Goal: Transaction & Acquisition: Purchase product/service

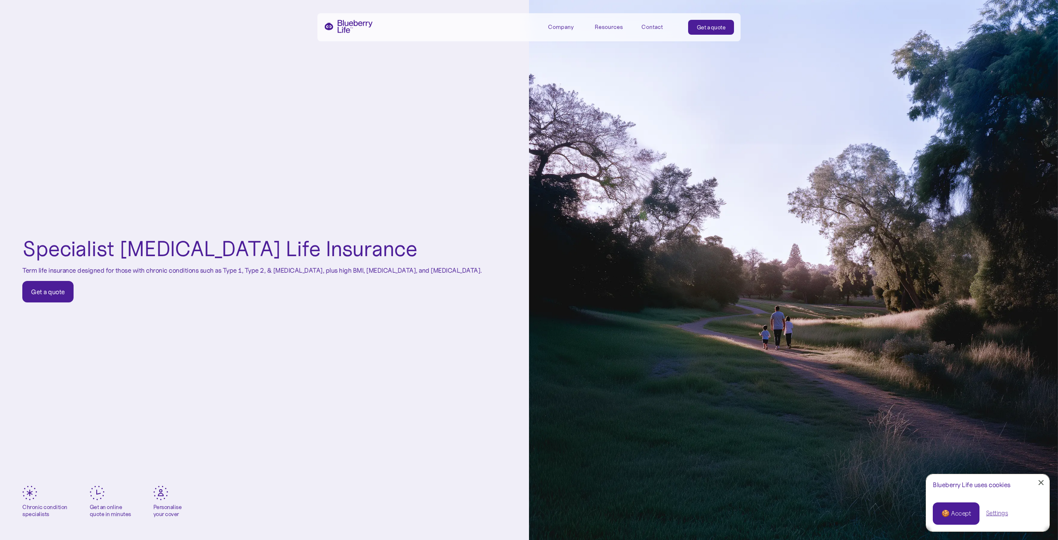
click at [59, 300] on link "Get a quote" at bounding box center [47, 291] width 51 height 21
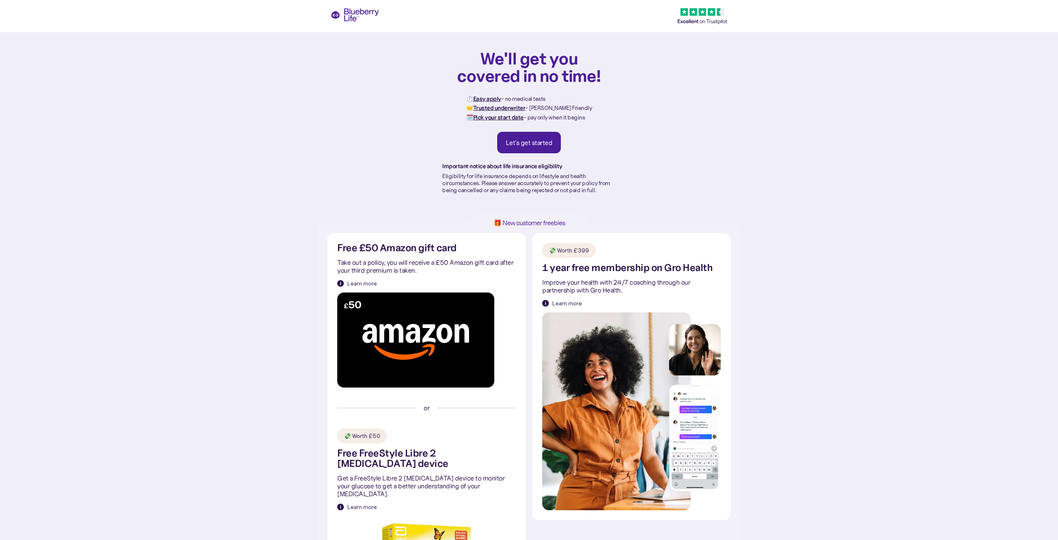
click at [535, 142] on div "Let's get started" at bounding box center [529, 142] width 47 height 8
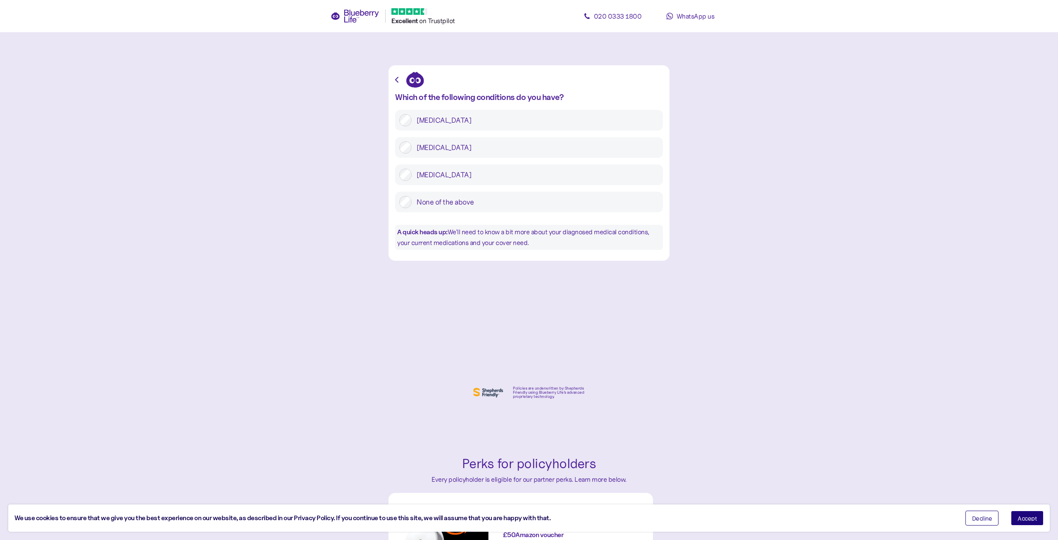
click at [438, 120] on label "[MEDICAL_DATA]" at bounding box center [535, 120] width 247 height 12
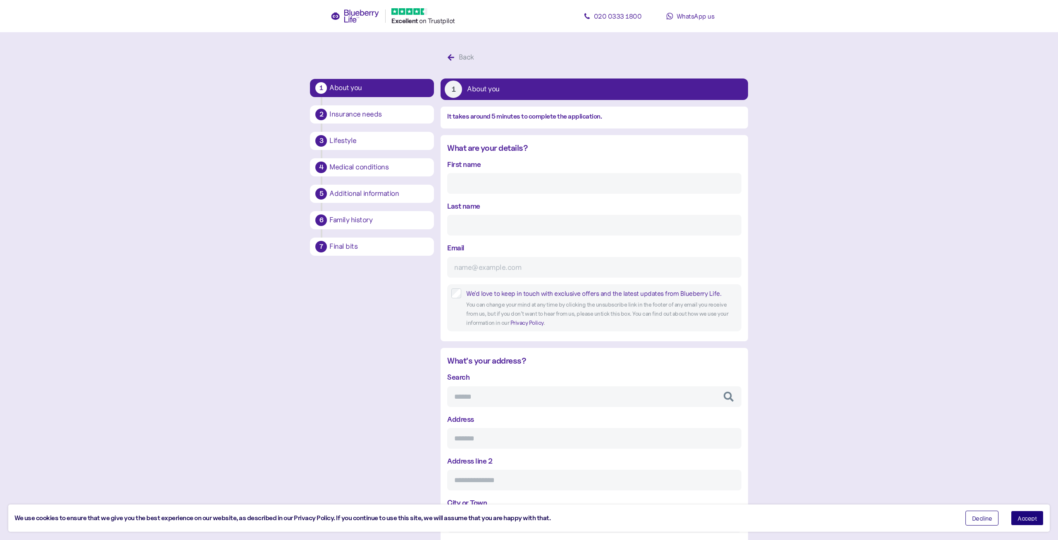
click at [521, 183] on input "First name" at bounding box center [594, 183] width 294 height 21
type input "[PERSON_NAME]"
click at [505, 225] on input "Last name" at bounding box center [594, 225] width 294 height 21
type input "[PERSON_NAME]"
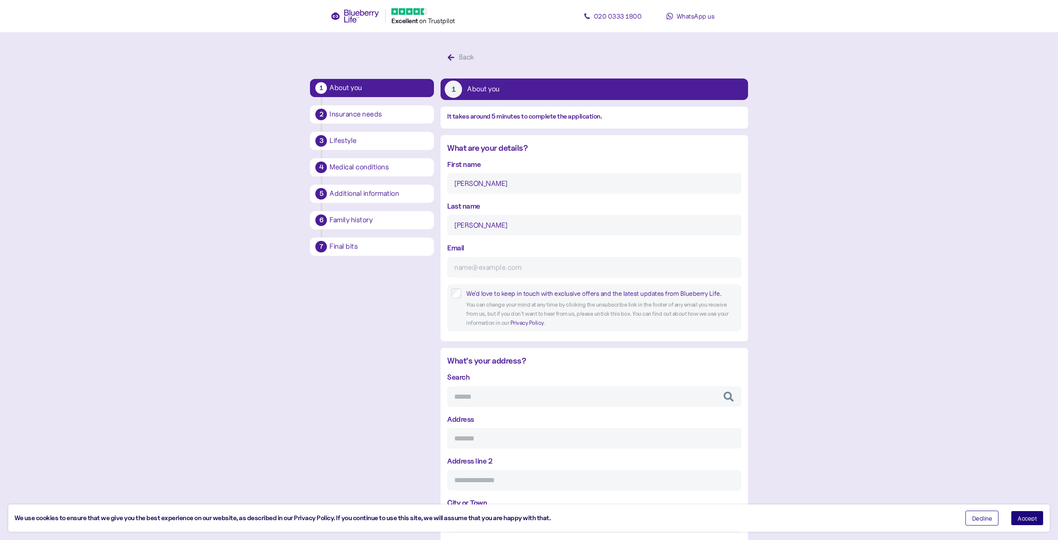
click at [510, 271] on input "Email" at bounding box center [594, 267] width 294 height 21
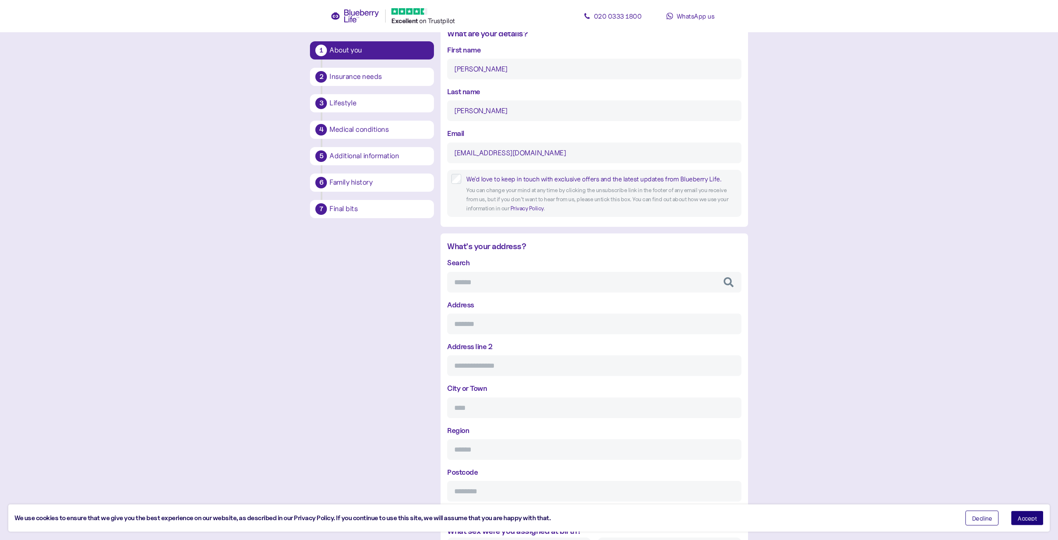
scroll to position [126, 0]
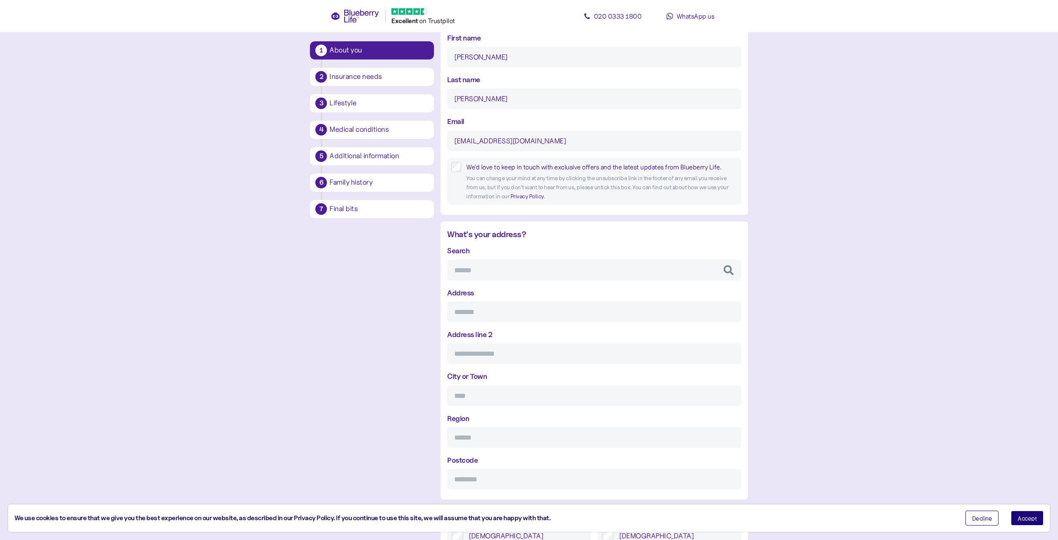
type input "[EMAIL_ADDRESS][DOMAIN_NAME]"
click at [519, 274] on input "Search" at bounding box center [594, 270] width 294 height 21
type input "**********"
type input "*********"
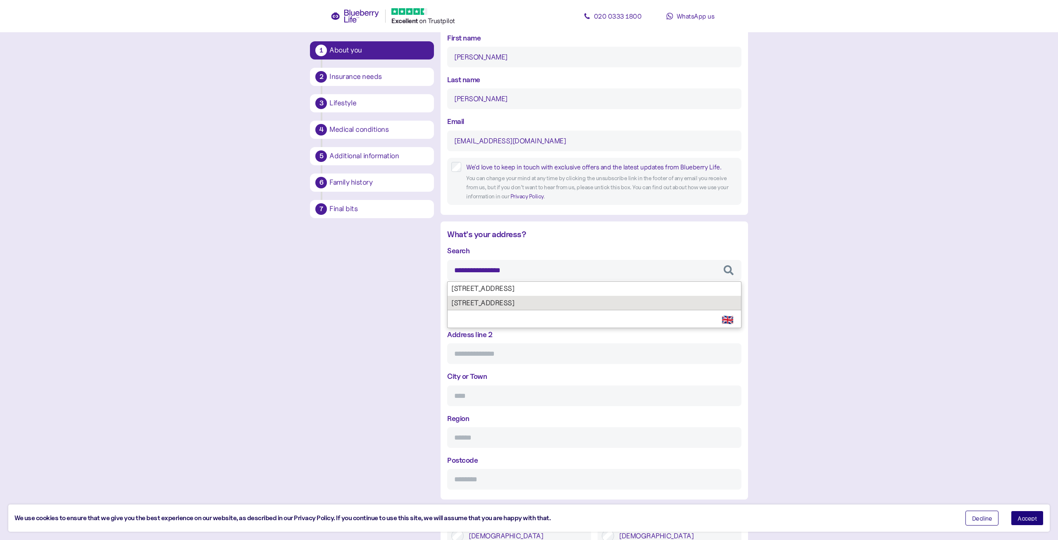
type input "**********"
type input "*******"
click at [521, 298] on div "**********" at bounding box center [594, 367] width 294 height 245
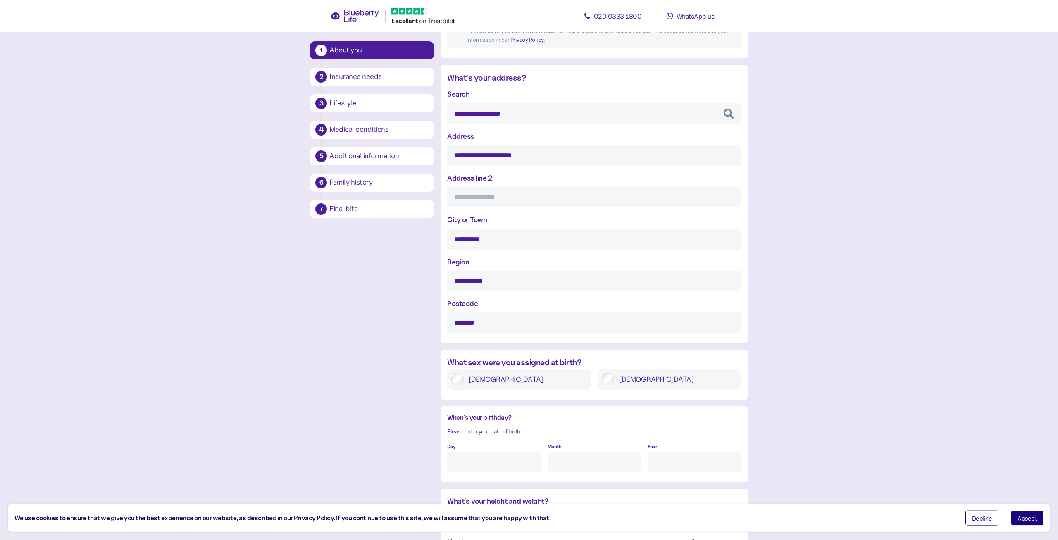
scroll to position [379, 0]
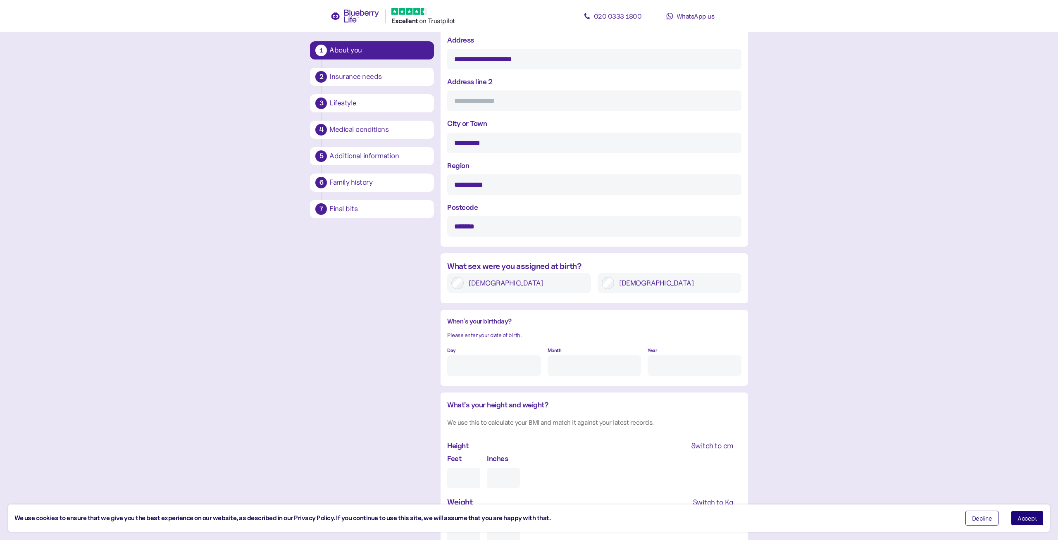
type input "**********"
click at [614, 281] on div at bounding box center [608, 283] width 12 height 12
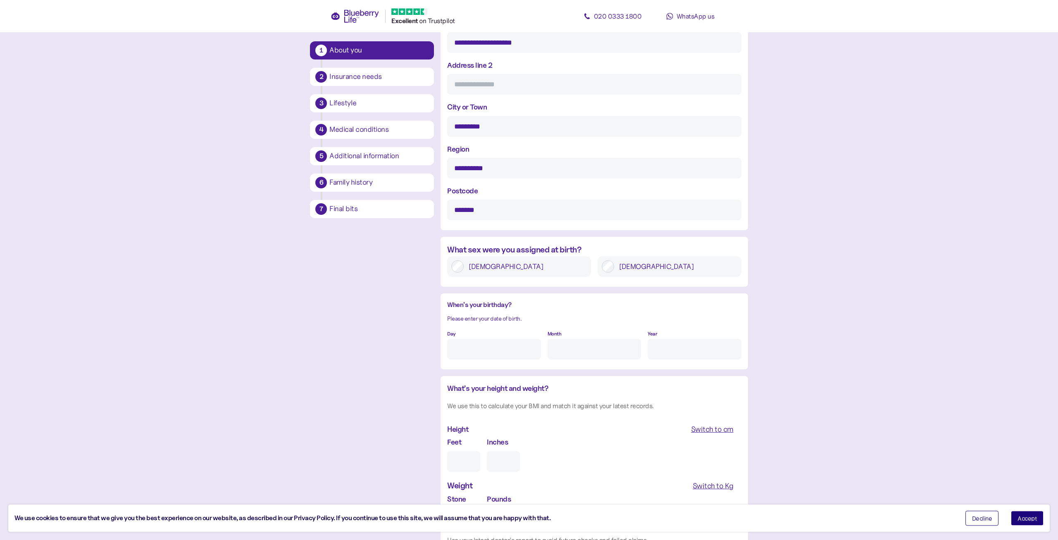
scroll to position [421, 0]
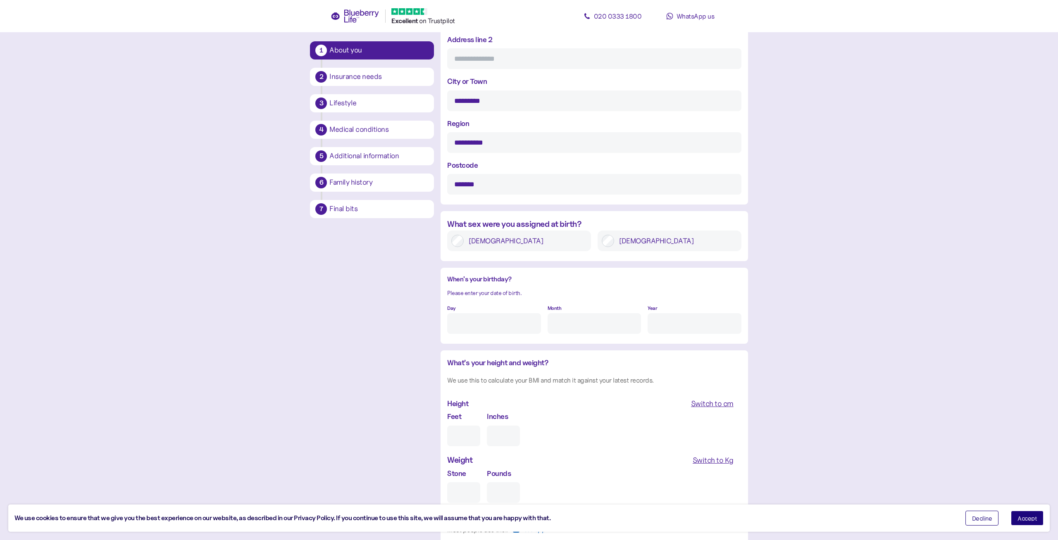
click at [504, 331] on input "Day" at bounding box center [493, 323] width 93 height 21
type input "29"
click at [576, 329] on input "Month" at bounding box center [594, 323] width 93 height 21
type input "12"
click at [664, 323] on input "Year" at bounding box center [694, 323] width 93 height 21
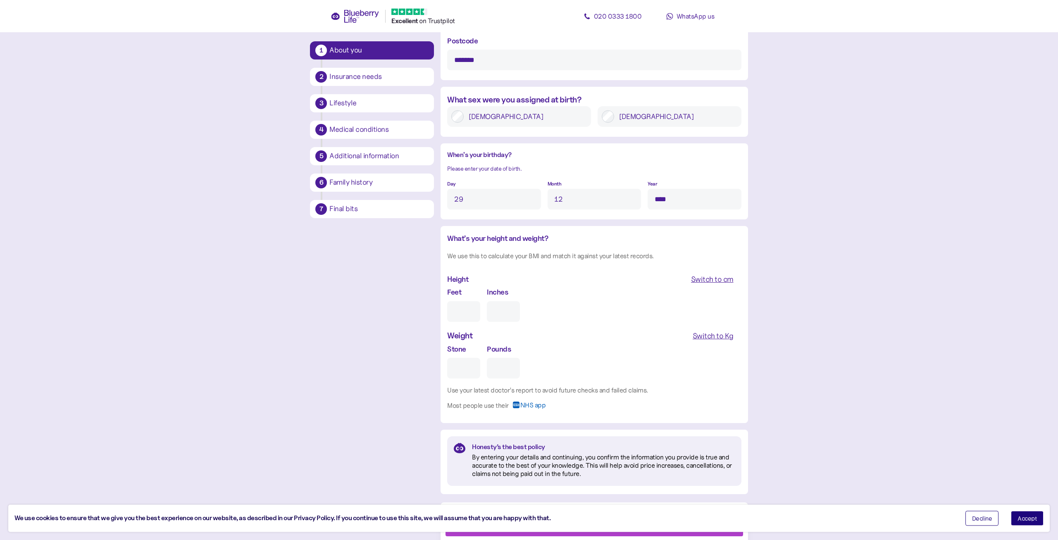
scroll to position [548, 0]
type input "****"
click at [470, 303] on input "Feet" at bounding box center [463, 309] width 33 height 21
type input "5"
type input "0"
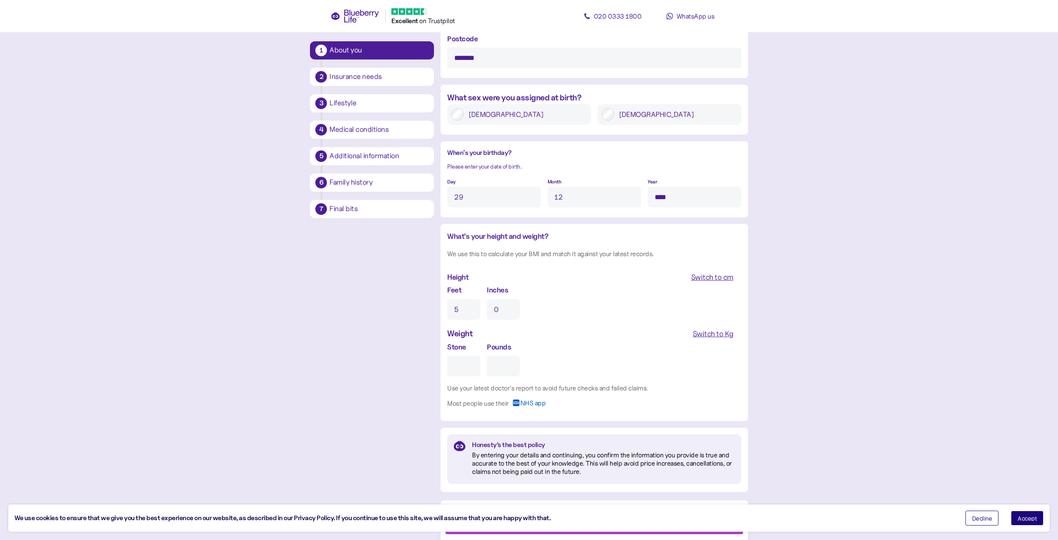
type input "5"
click at [502, 310] on input "0" at bounding box center [503, 309] width 33 height 21
drag, startPoint x: 504, startPoint y: 309, endPoint x: 433, endPoint y: 311, distance: 71.5
click at [487, 309] on input "09" at bounding box center [503, 309] width 33 height 21
type input "8"
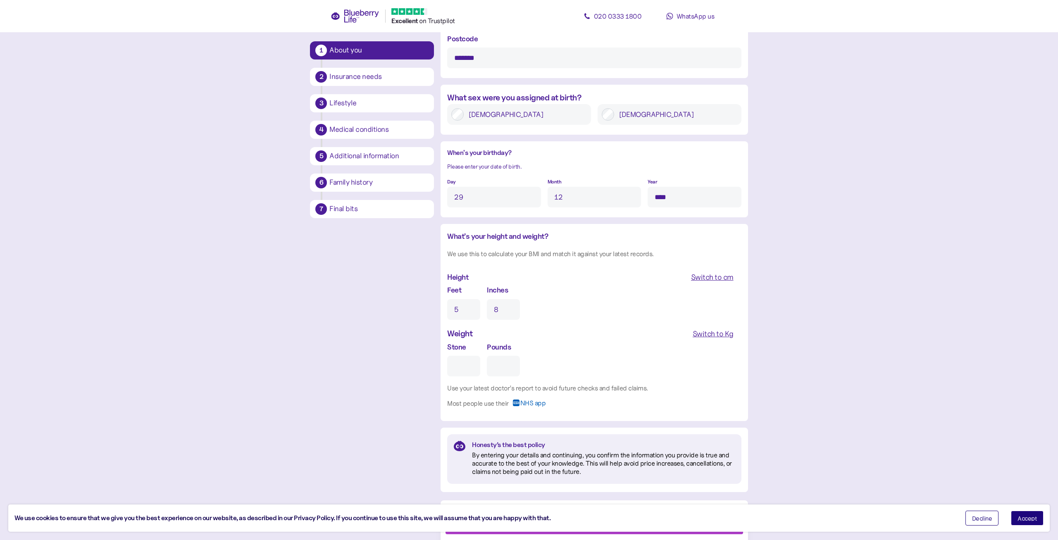
click at [467, 369] on input "Stone" at bounding box center [463, 366] width 33 height 21
type input "1"
type input "0"
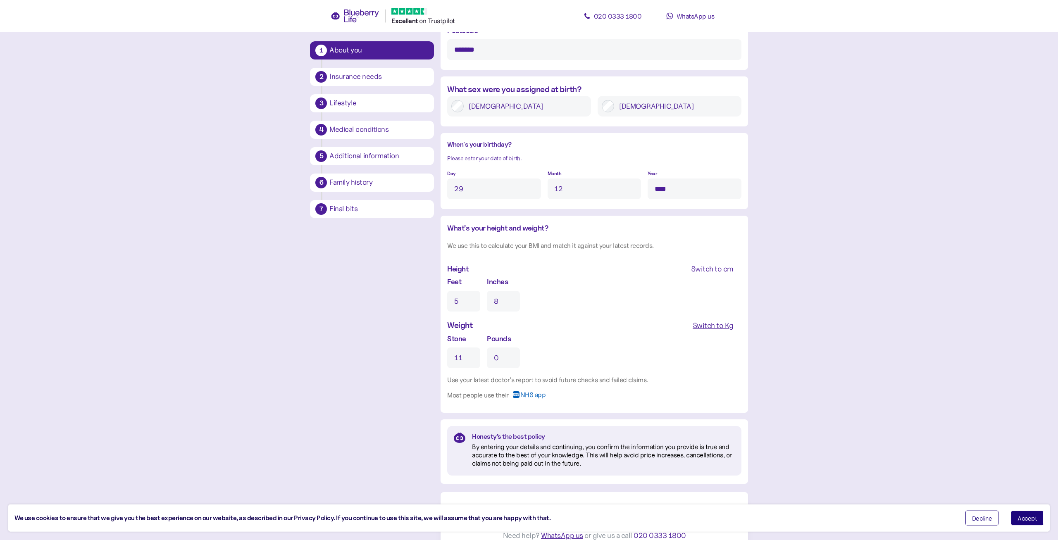
scroll to position [567, 0]
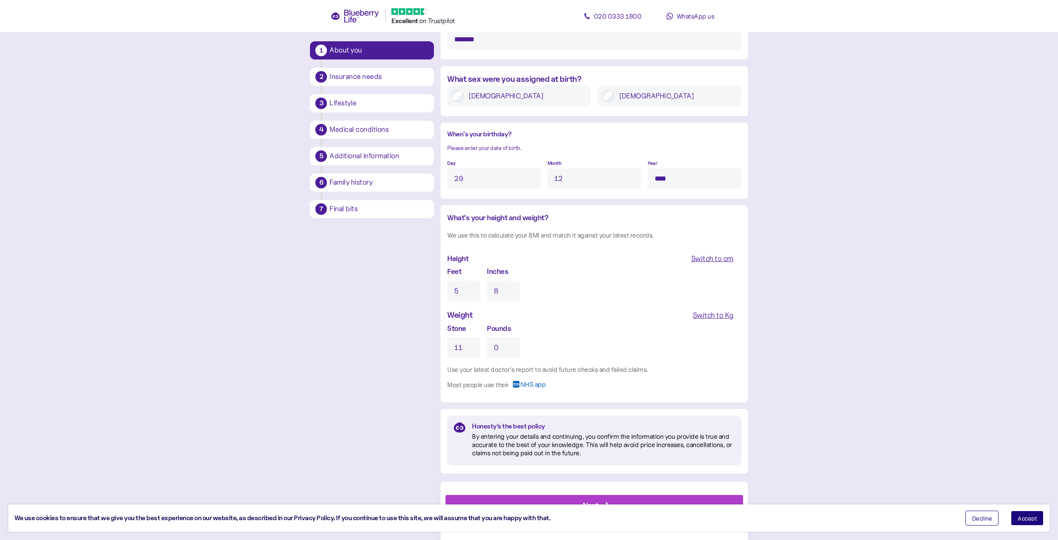
type input "11"
click at [1014, 520] on button "Accept" at bounding box center [1027, 518] width 33 height 15
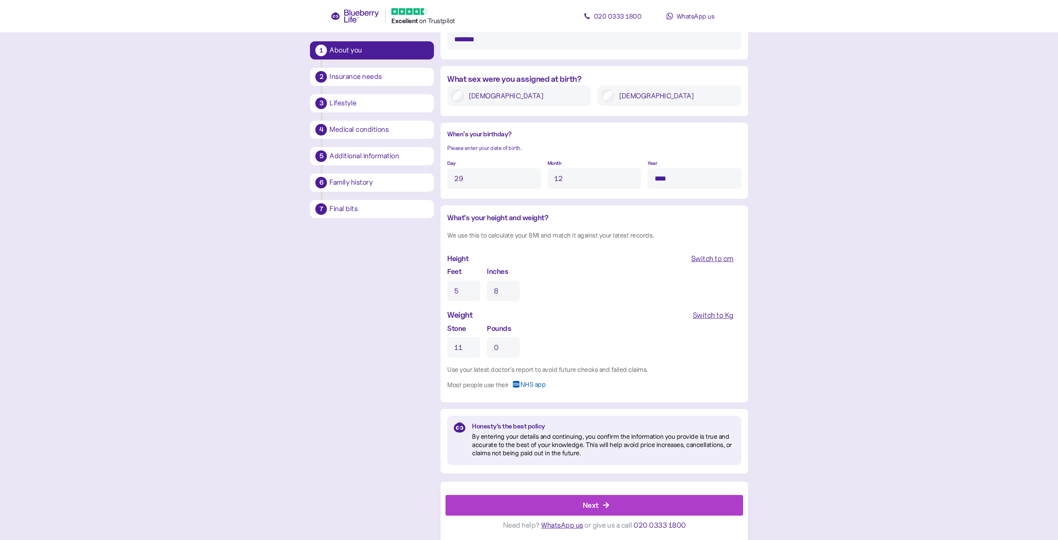
click at [591, 507] on div "Next" at bounding box center [591, 505] width 16 height 11
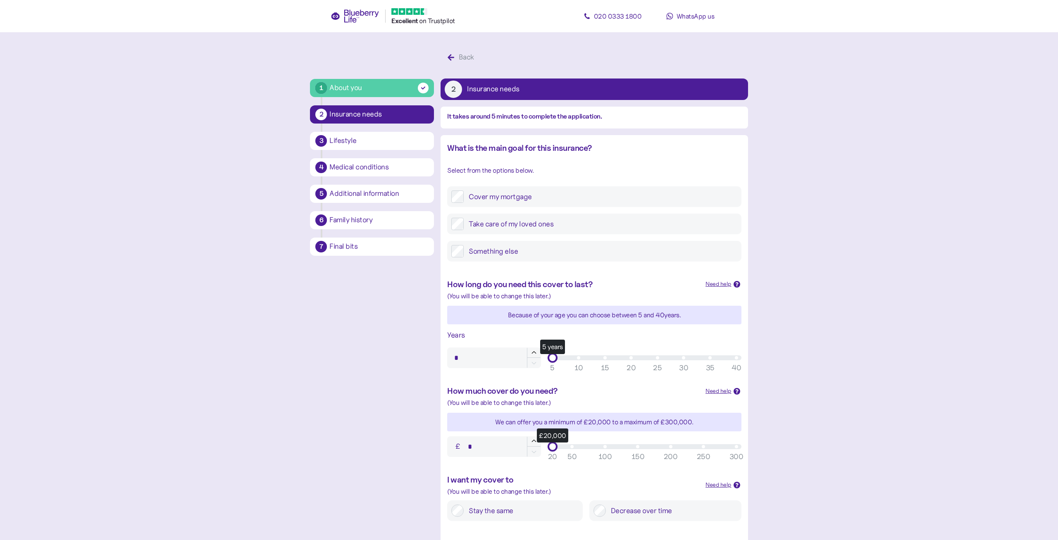
click at [497, 199] on label "Cover my mortgage" at bounding box center [600, 196] width 273 height 12
type input "**"
drag, startPoint x: 554, startPoint y: 360, endPoint x: 659, endPoint y: 358, distance: 105.4
click at [659, 358] on div "25 years" at bounding box center [657, 357] width 10 height 10
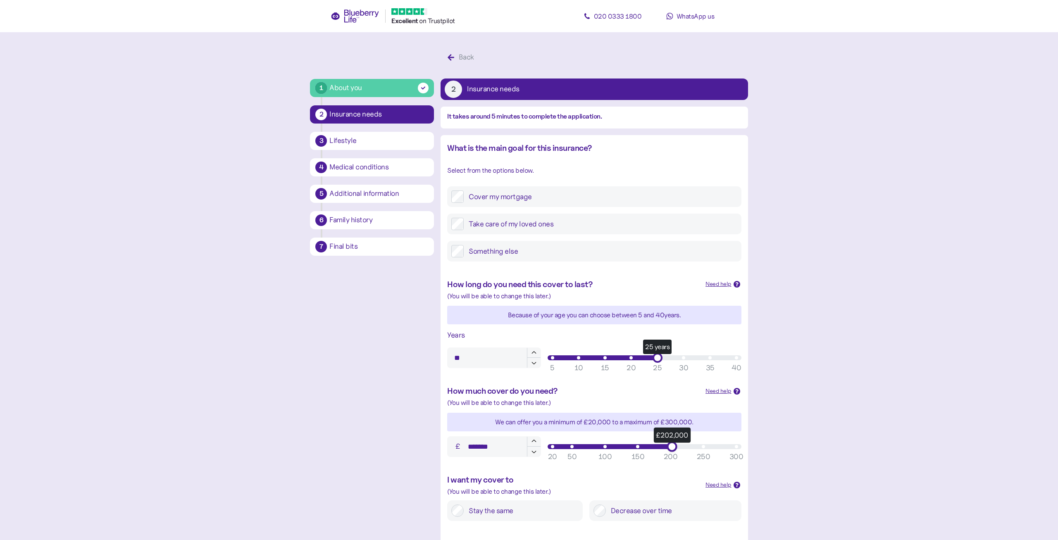
type input "*******"
drag, startPoint x: 552, startPoint y: 448, endPoint x: 672, endPoint y: 449, distance: 120.3
click at [672, 449] on div "£200,000" at bounding box center [670, 446] width 10 height 10
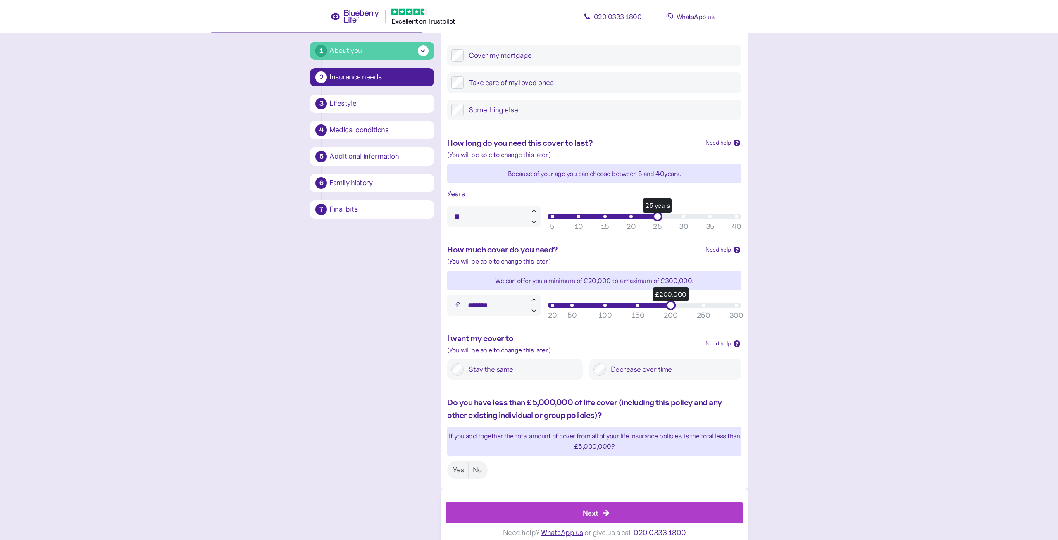
scroll to position [149, 0]
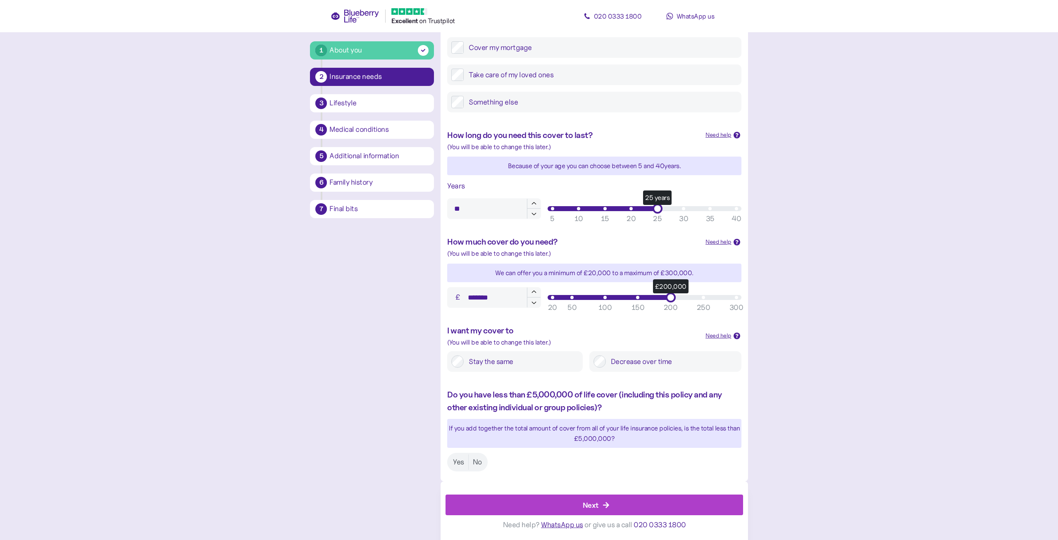
click at [505, 364] on label "Stay the same" at bounding box center [521, 361] width 114 height 12
click at [461, 461] on label "Yes" at bounding box center [458, 462] width 19 height 15
click at [600, 505] on div "Next" at bounding box center [596, 505] width 279 height 20
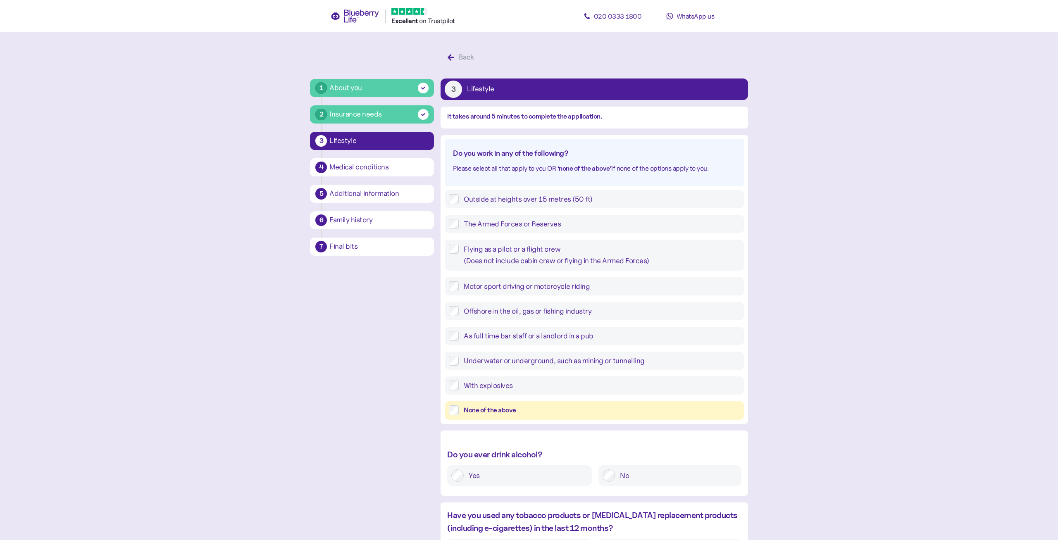
click at [492, 408] on div "None of the above" at bounding box center [602, 410] width 276 height 10
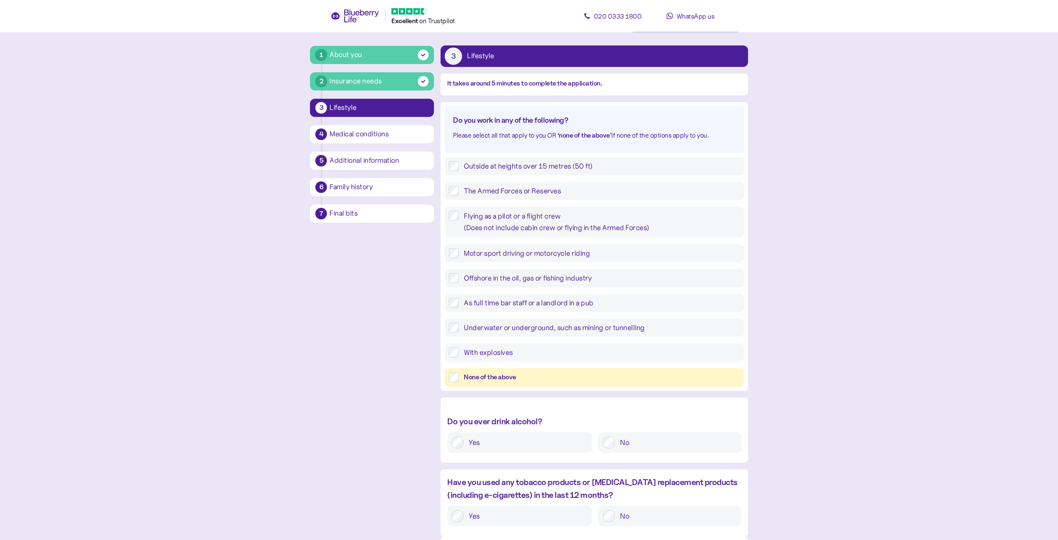
scroll to position [88, 0]
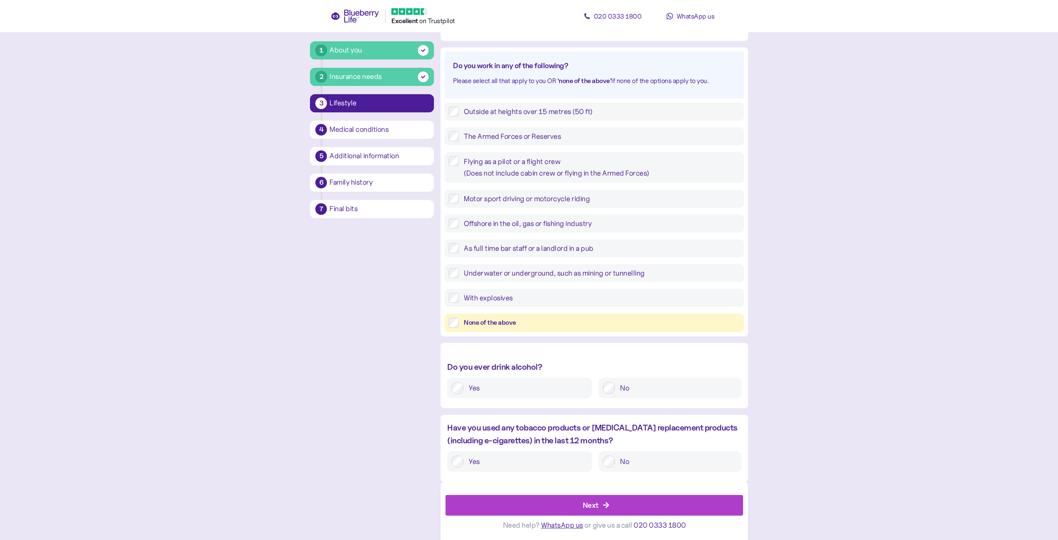
click at [479, 387] on label "Yes" at bounding box center [526, 388] width 124 height 12
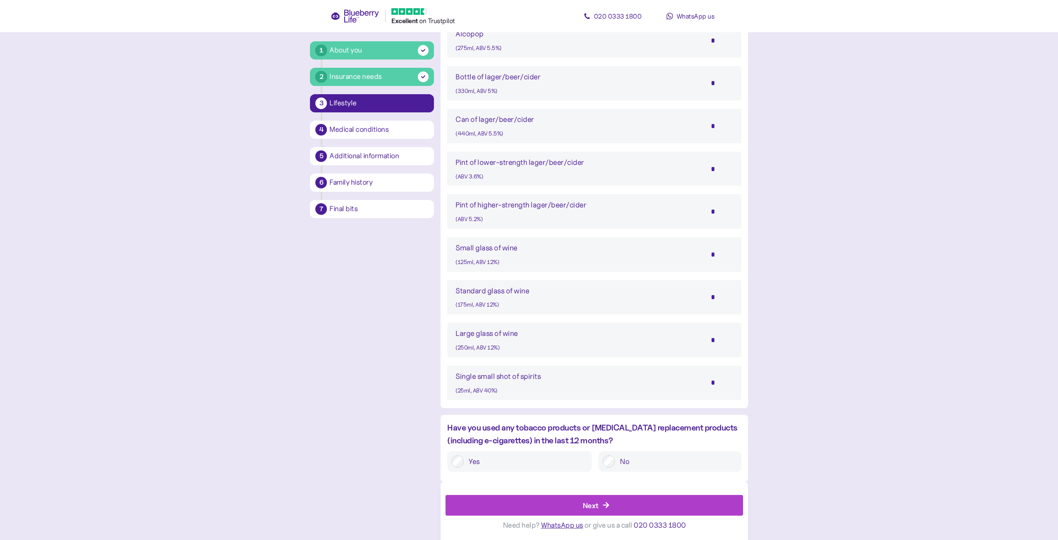
scroll to position [336, 0]
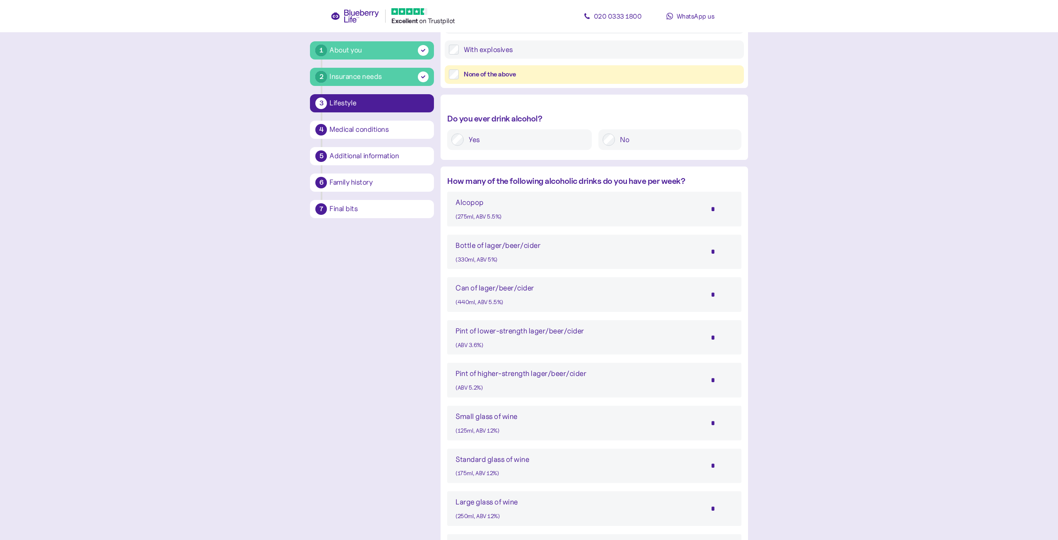
drag, startPoint x: 706, startPoint y: 251, endPoint x: 755, endPoint y: 253, distance: 48.8
click at [748, 253] on div "How many of the following alcoholic drinks do you have per week? Alcopop (275ml…" at bounding box center [594, 372] width 307 height 410
click at [728, 250] on input "***" at bounding box center [718, 251] width 29 height 21
type input "*"
click at [851, 276] on main "1 About you 2 Insurance needs 3 Lifestyle 4 Medical conditions 5 Additional inf…" at bounding box center [529, 186] width 1058 height 1045
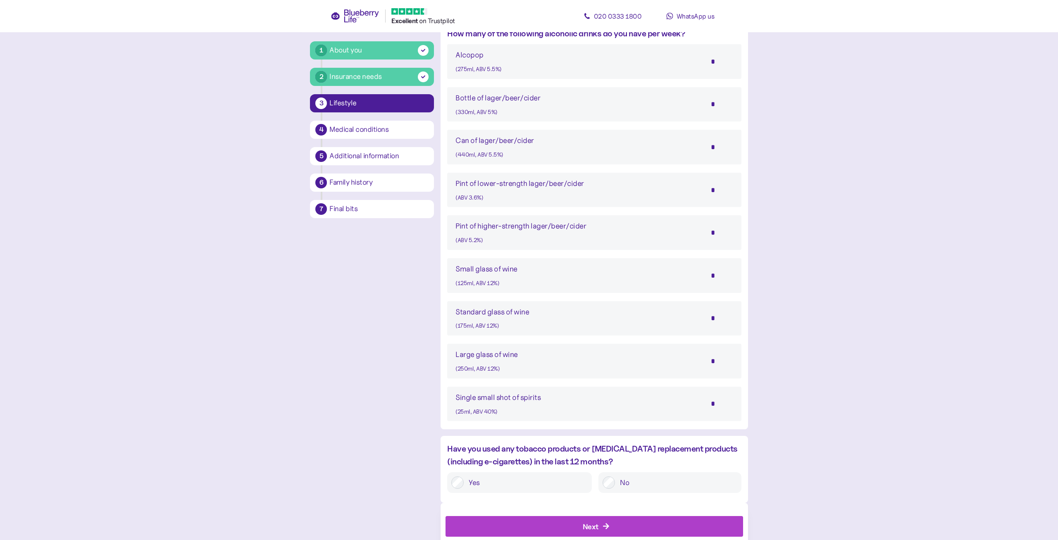
scroll to position [505, 0]
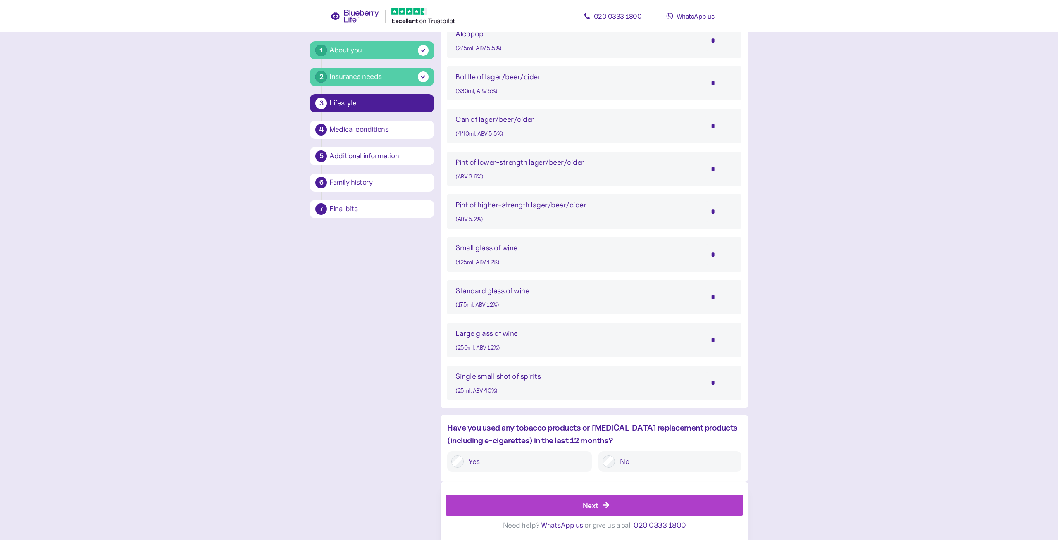
click at [631, 462] on label "No" at bounding box center [676, 461] width 122 height 12
click at [619, 502] on div "Next" at bounding box center [596, 505] width 279 height 20
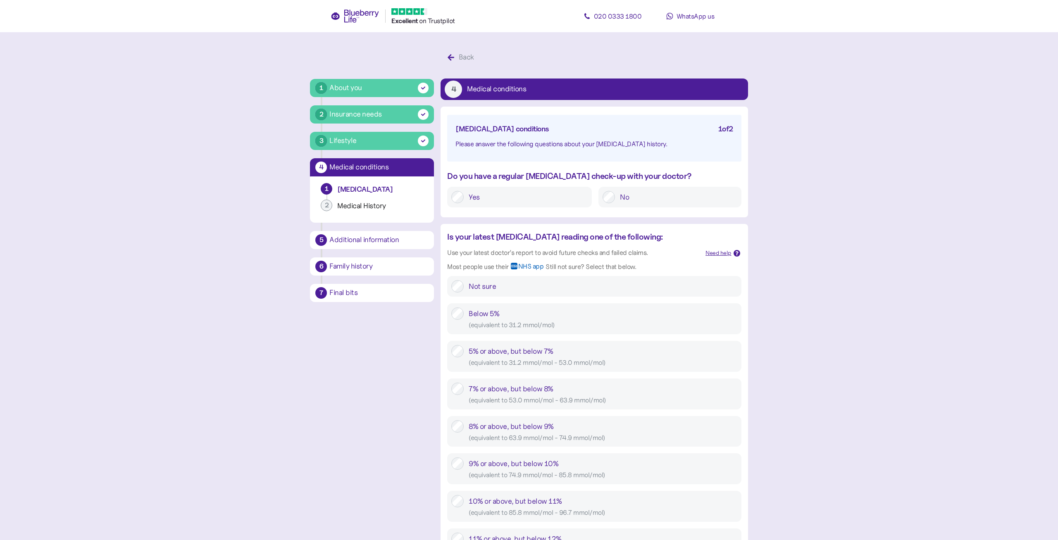
click at [466, 198] on label "Yes" at bounding box center [526, 197] width 124 height 12
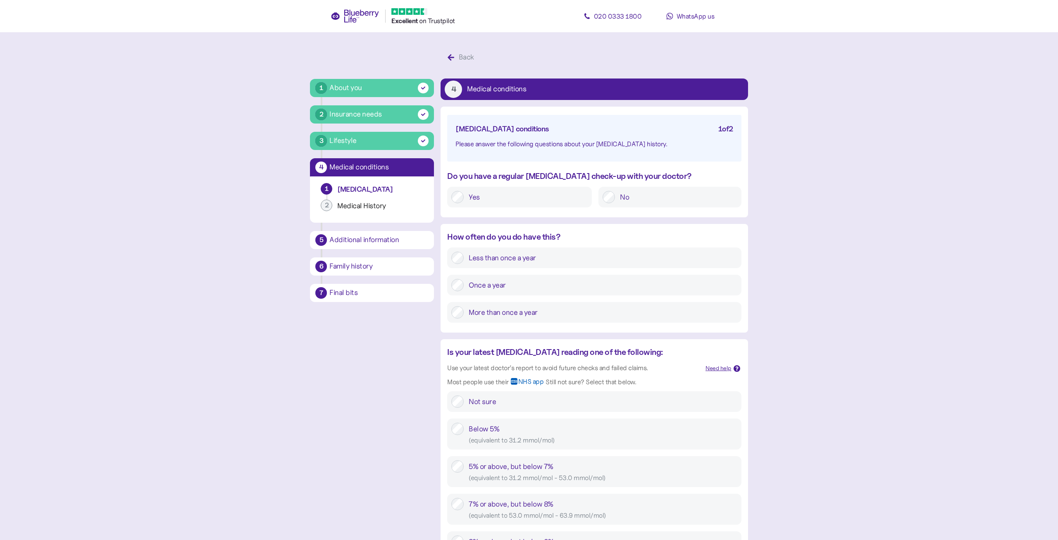
click at [494, 286] on label "Once a year" at bounding box center [600, 285] width 273 height 12
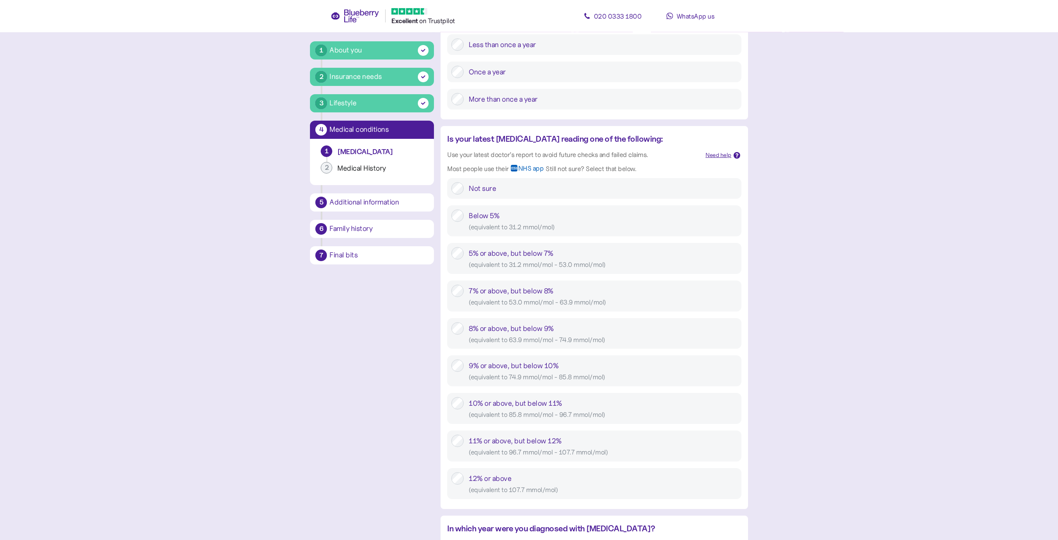
scroll to position [253, 0]
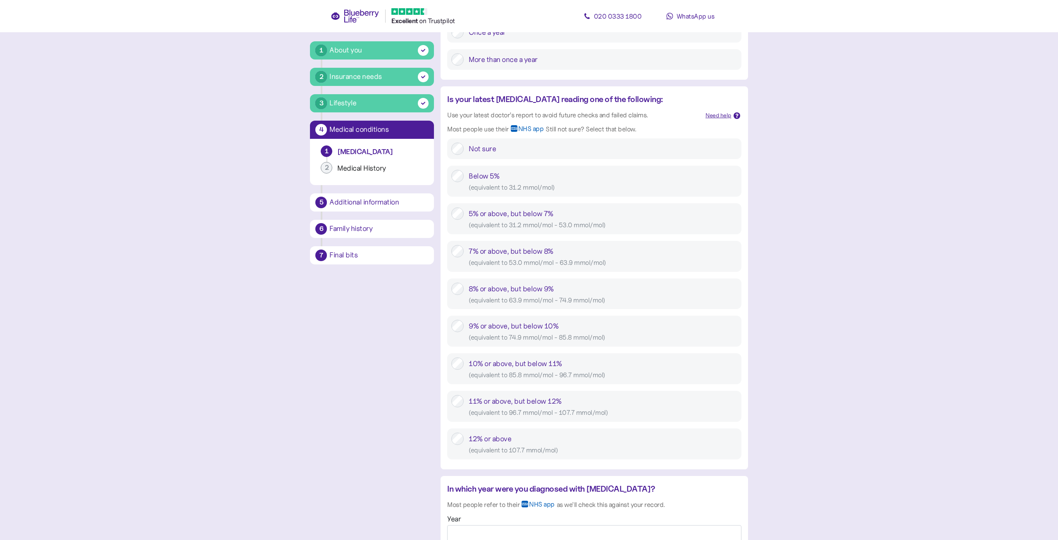
click at [504, 365] on div "10% or above, but below 11% ( equivalent to 85.8 mmol/mol - 96.7 mmol/mol )" at bounding box center [603, 368] width 268 height 23
click at [518, 320] on div "9% or above, but below 10% ( equivalent to 74.9 mmol/mol - 85.8 mmol/mol )" at bounding box center [594, 331] width 294 height 31
click at [516, 326] on div "9% or above, but below 10% ( equivalent to 74.9 mmol/mol - 85.8 mmol/mol )" at bounding box center [603, 331] width 268 height 23
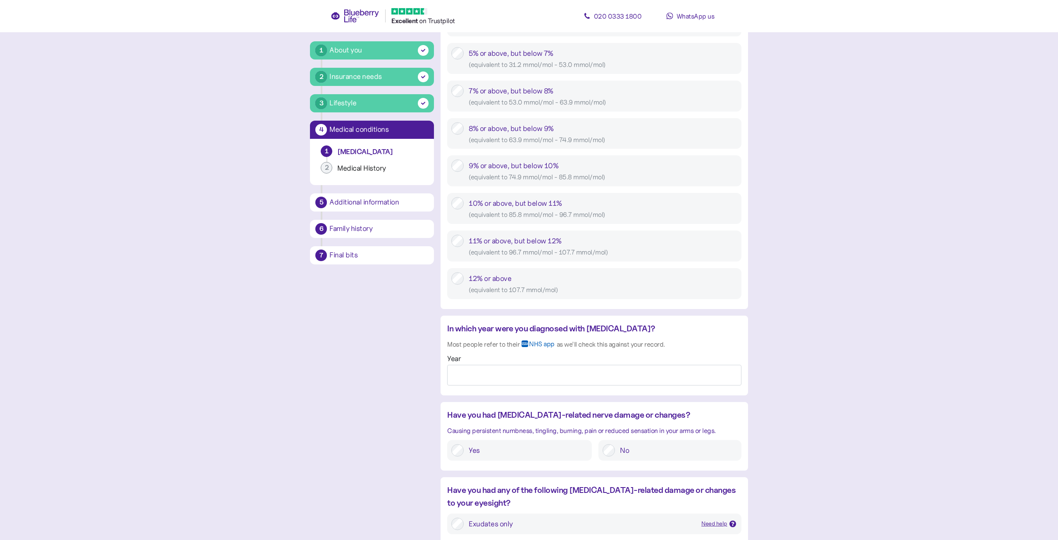
scroll to position [421, 0]
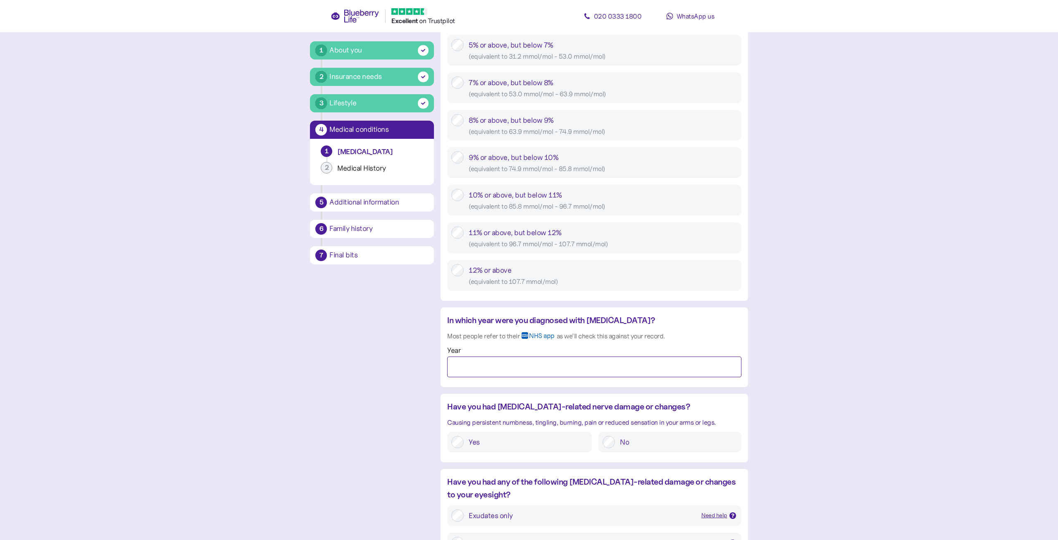
click at [537, 369] on input "Year" at bounding box center [594, 367] width 294 height 21
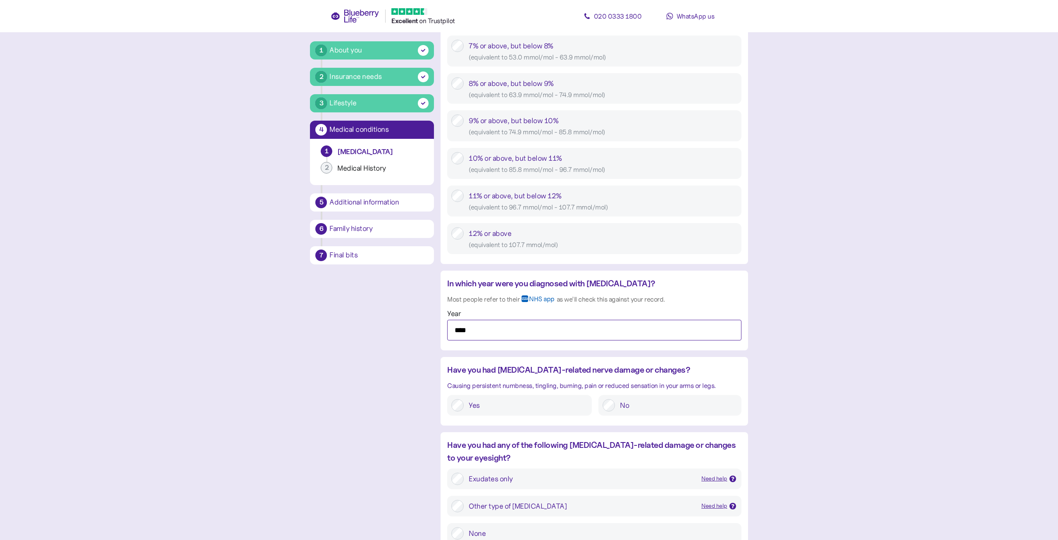
scroll to position [464, 0]
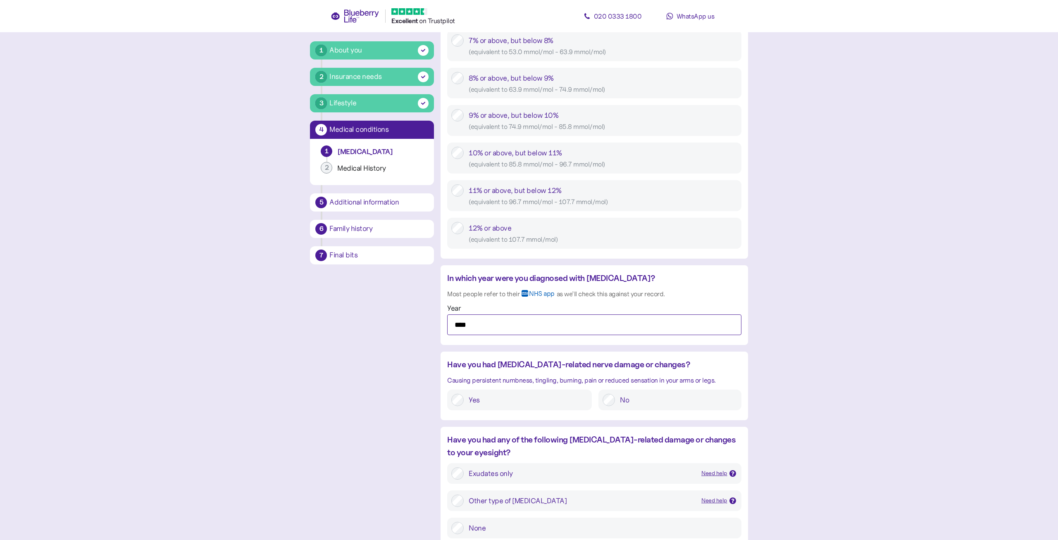
type input "****"
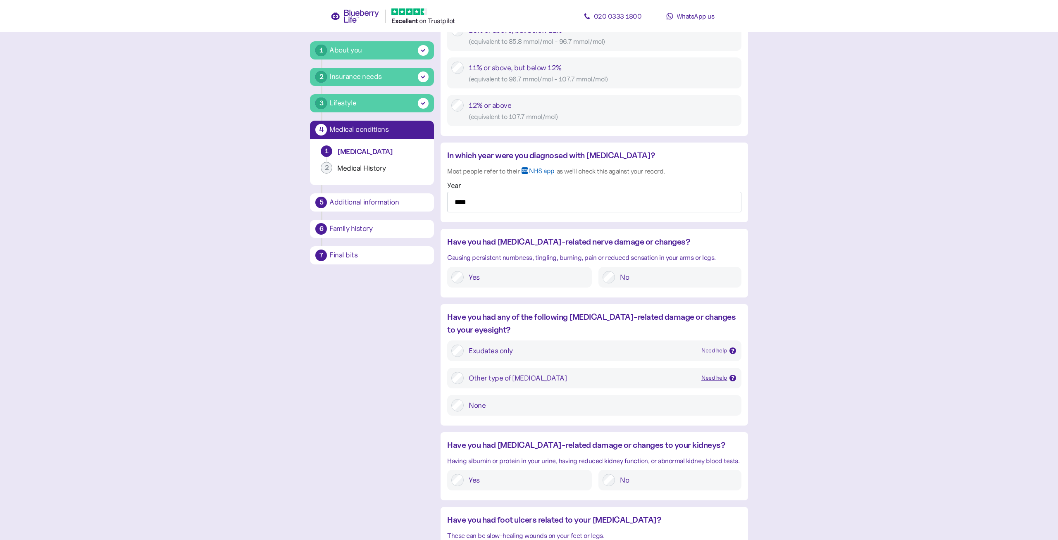
scroll to position [590, 0]
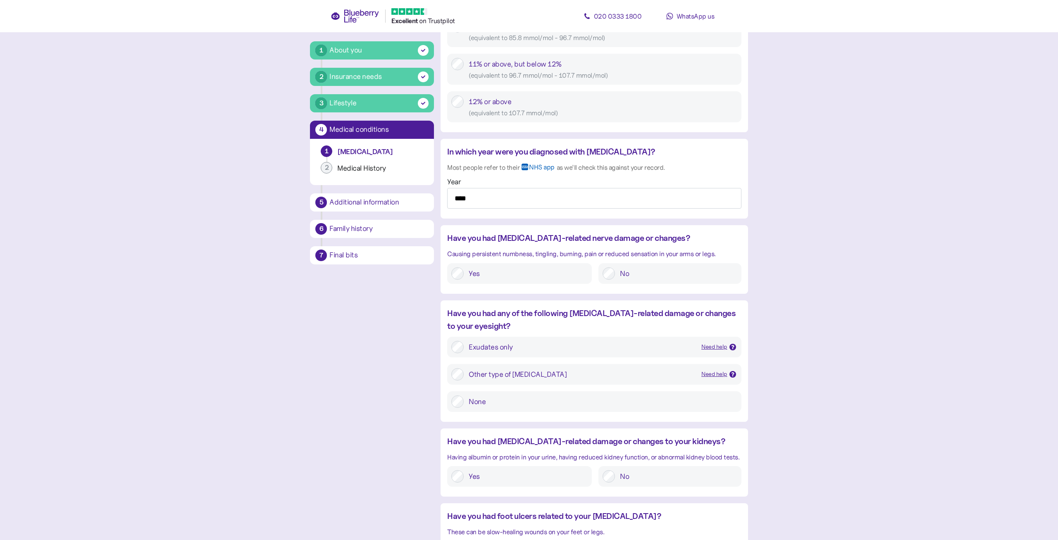
click at [481, 403] on label "None" at bounding box center [600, 401] width 273 height 12
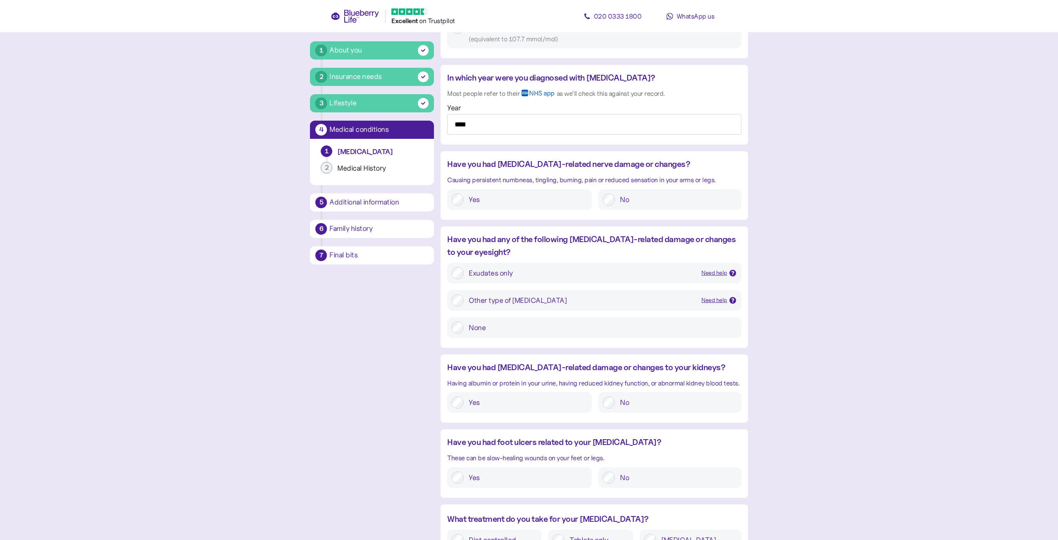
scroll to position [674, 0]
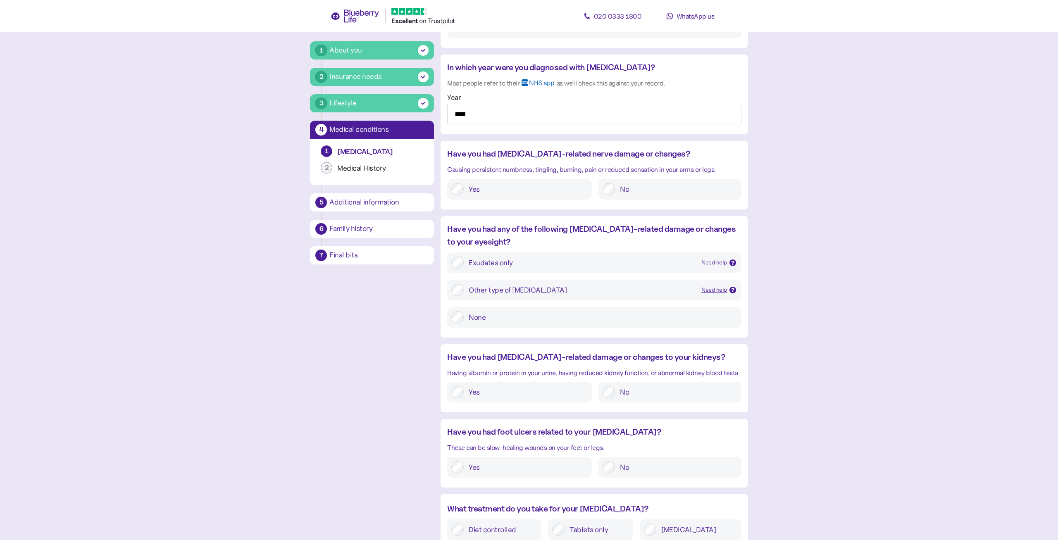
click at [619, 393] on label "No" at bounding box center [676, 392] width 122 height 12
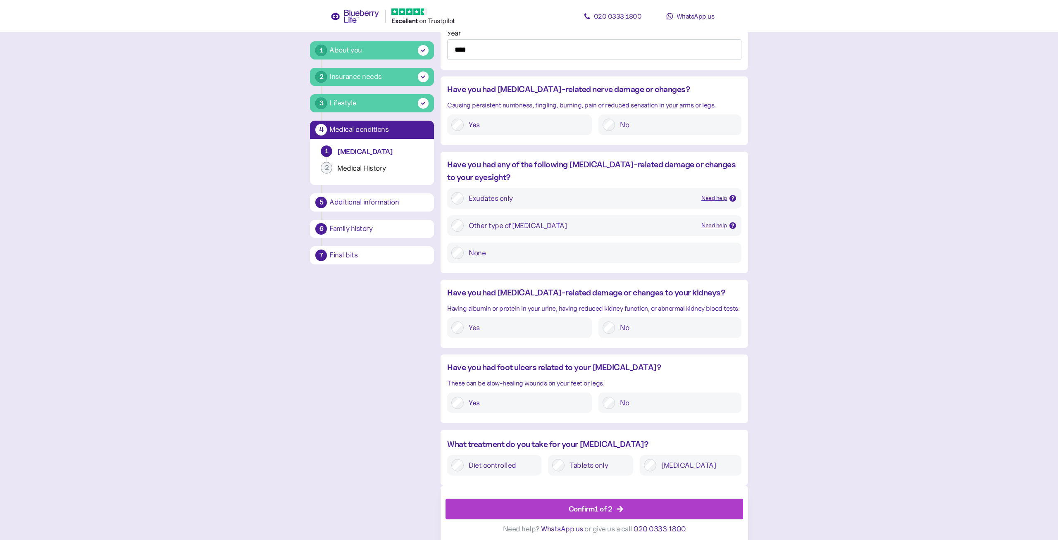
scroll to position [743, 0]
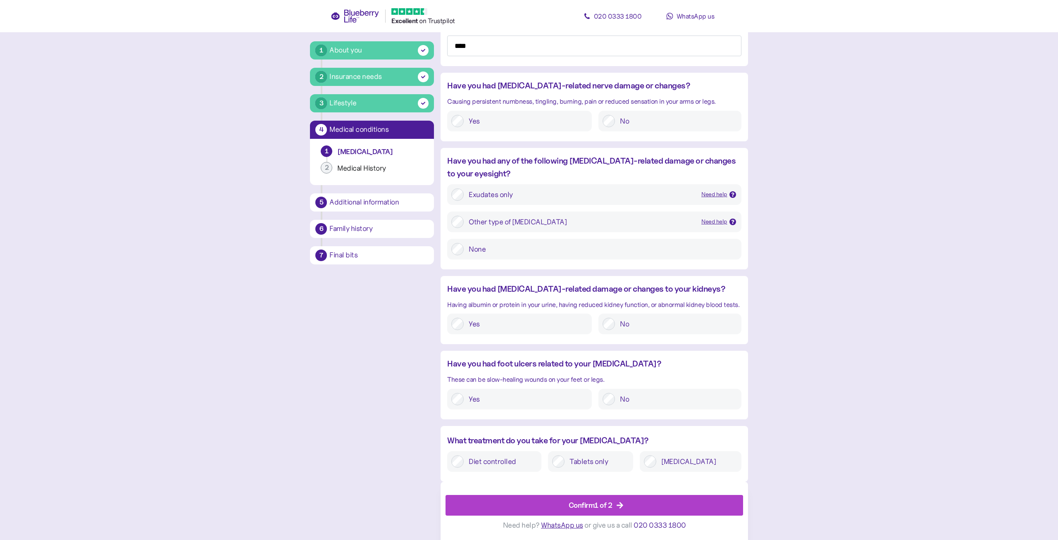
click at [686, 460] on label "[MEDICAL_DATA]" at bounding box center [696, 461] width 81 height 12
click at [614, 504] on div "Confirm 1 of 2" at bounding box center [596, 505] width 279 height 20
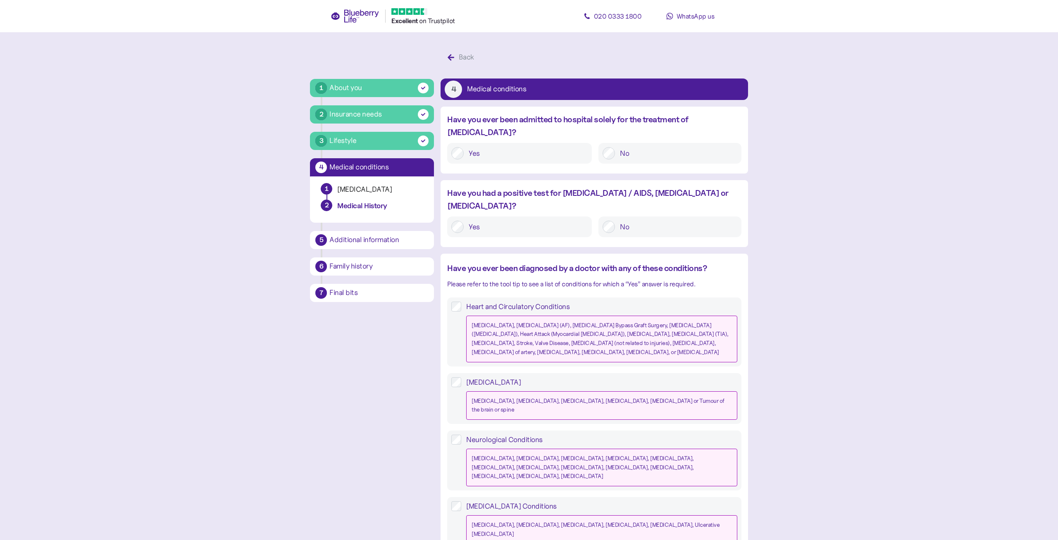
click at [606, 147] on div "No" at bounding box center [669, 153] width 143 height 21
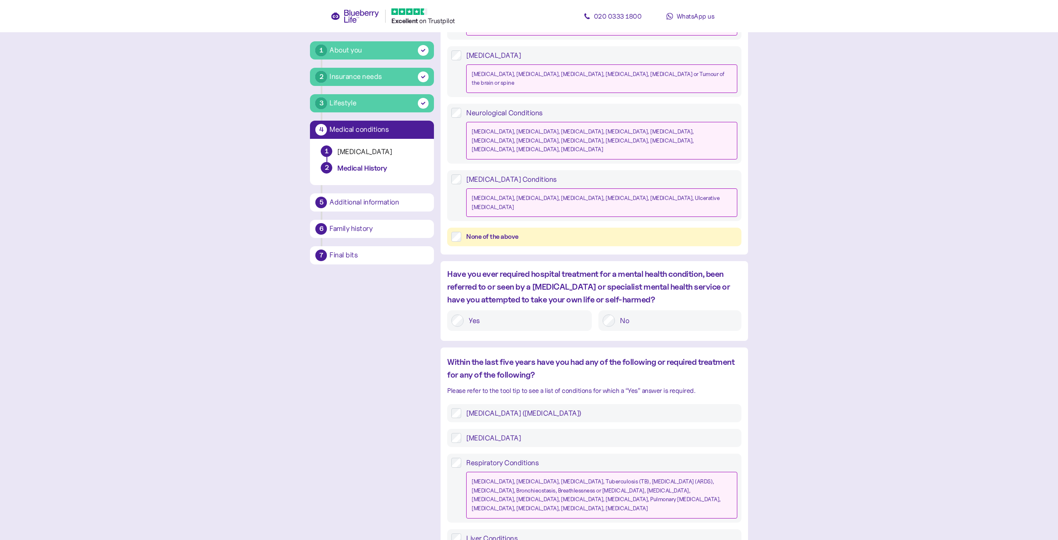
scroll to position [421, 0]
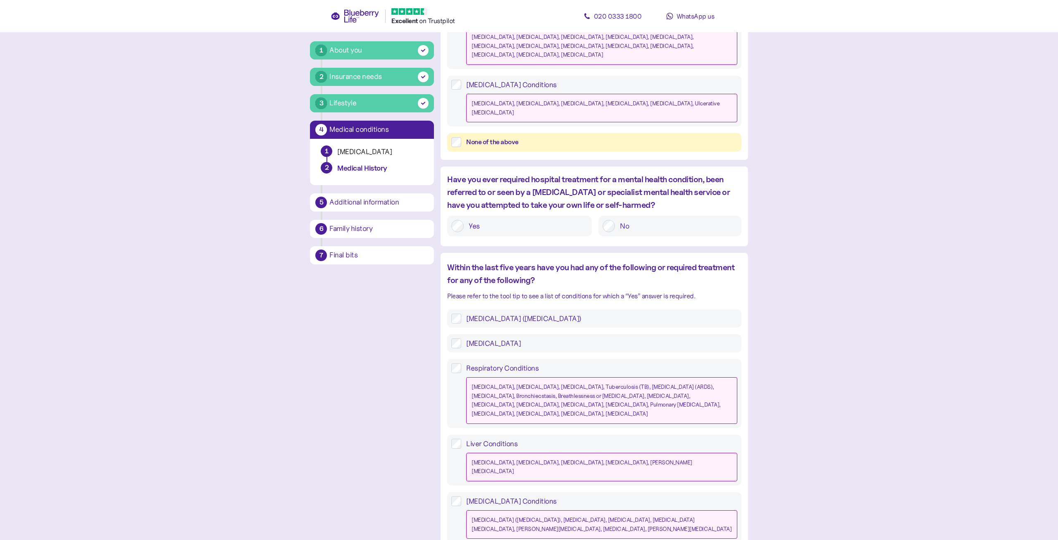
click at [510, 314] on label "[MEDICAL_DATA] ([MEDICAL_DATA])" at bounding box center [599, 319] width 276 height 10
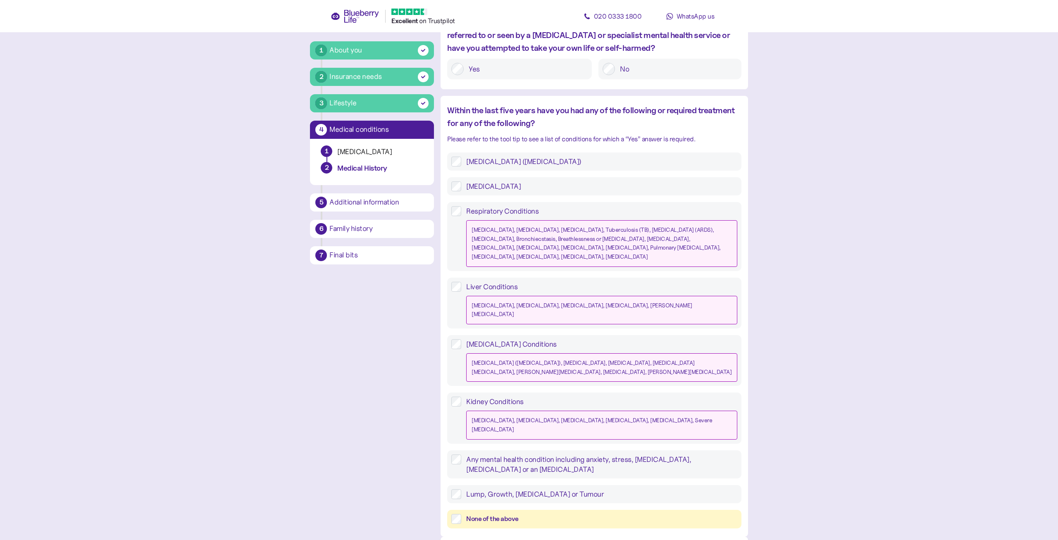
scroll to position [581, 0]
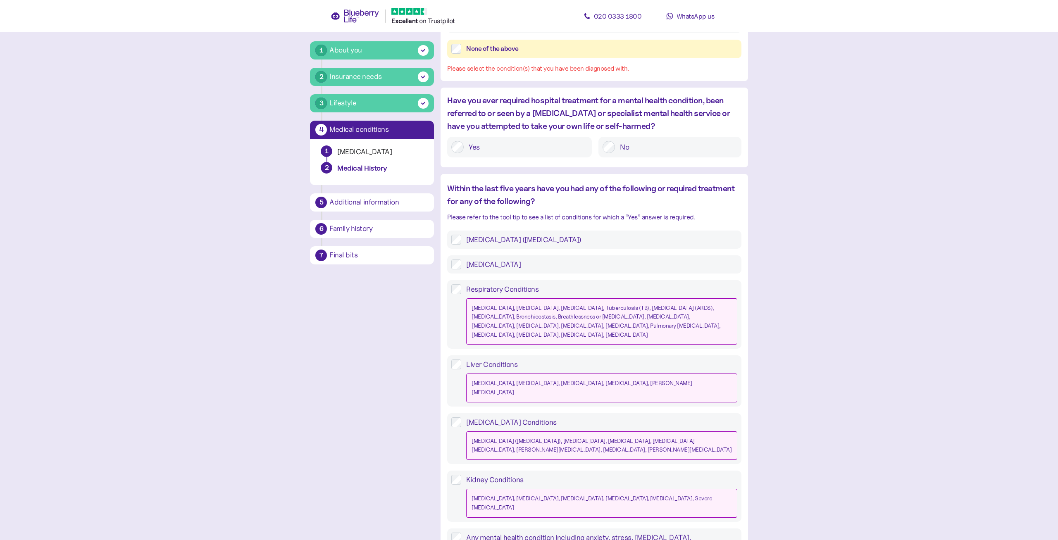
scroll to position [610, 0]
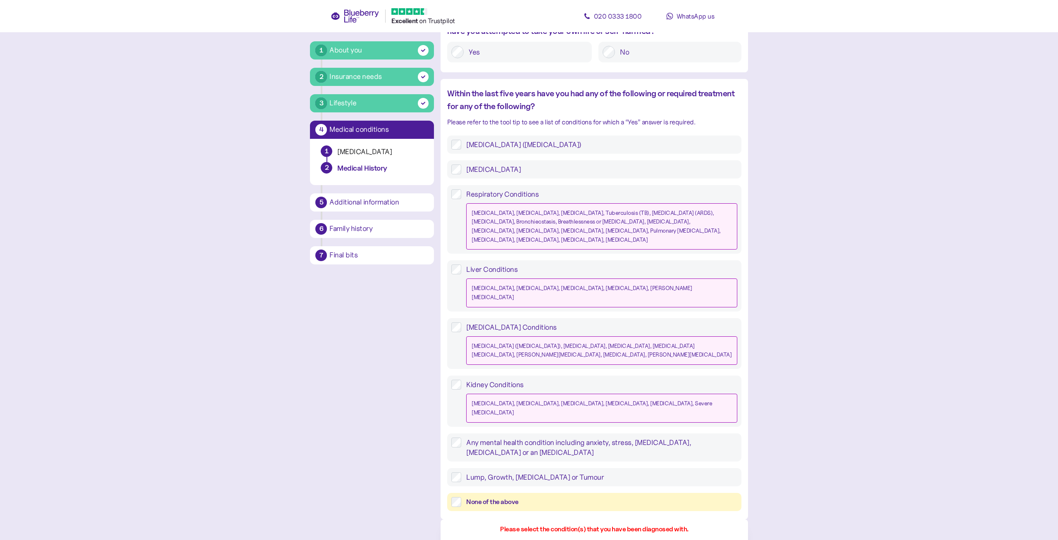
click at [514, 438] on label "Any mental health condition including anxiety, stress, [MEDICAL_DATA], [MEDICAL…" at bounding box center [599, 448] width 276 height 20
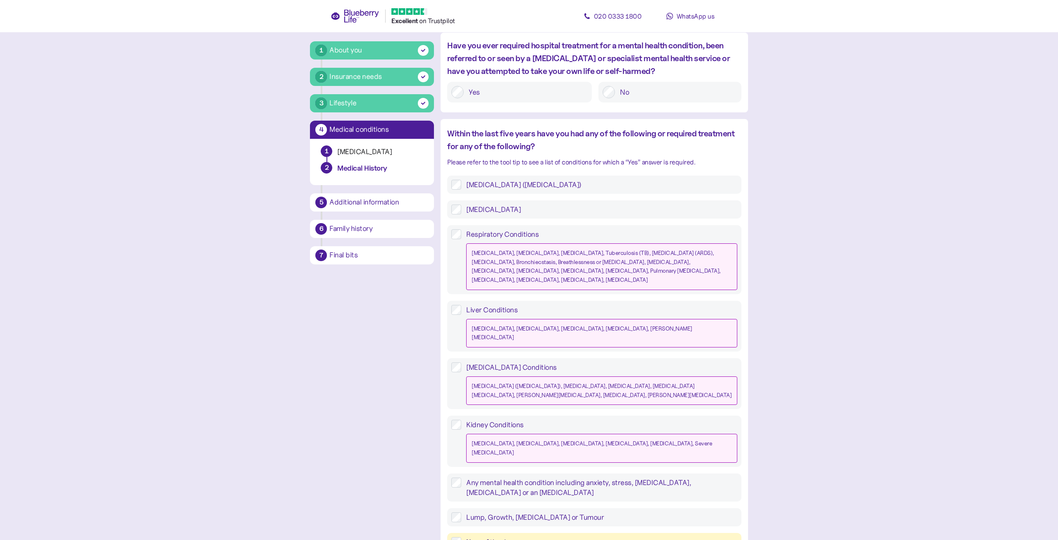
scroll to position [555, 0]
click at [483, 479] on label "Any mental health condition including anxiety, stress, [MEDICAL_DATA], [MEDICAL…" at bounding box center [599, 489] width 276 height 20
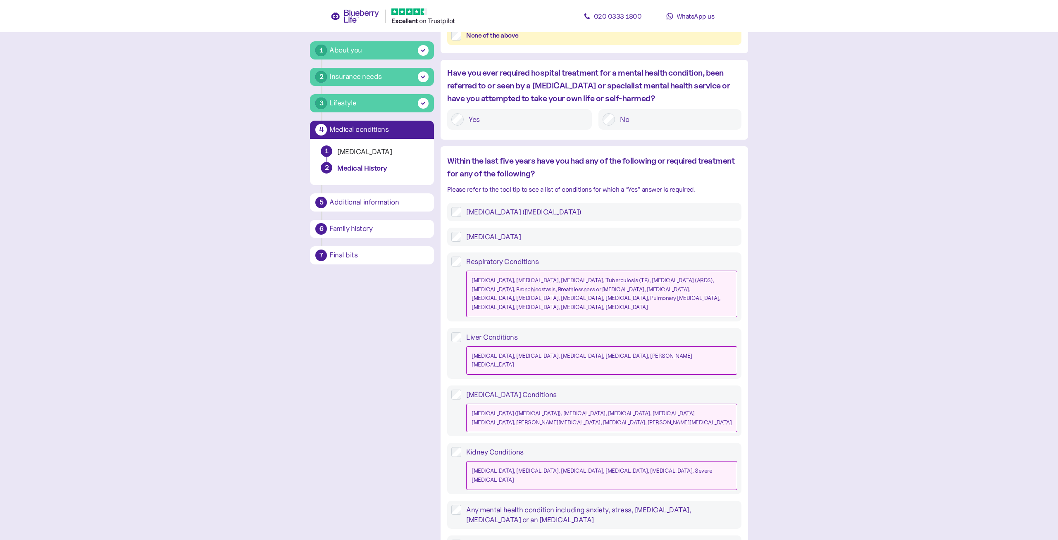
scroll to position [581, 0]
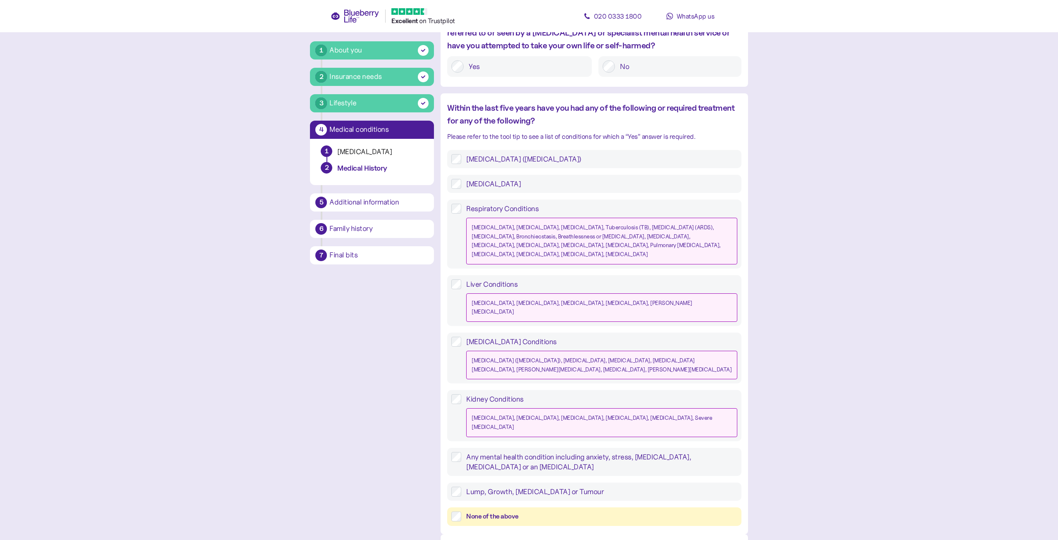
click at [479, 179] on label "[MEDICAL_DATA]" at bounding box center [599, 184] width 276 height 10
click at [507, 512] on div "None of the above" at bounding box center [601, 517] width 271 height 10
click at [512, 154] on label "[MEDICAL_DATA] ([MEDICAL_DATA])" at bounding box center [599, 159] width 276 height 10
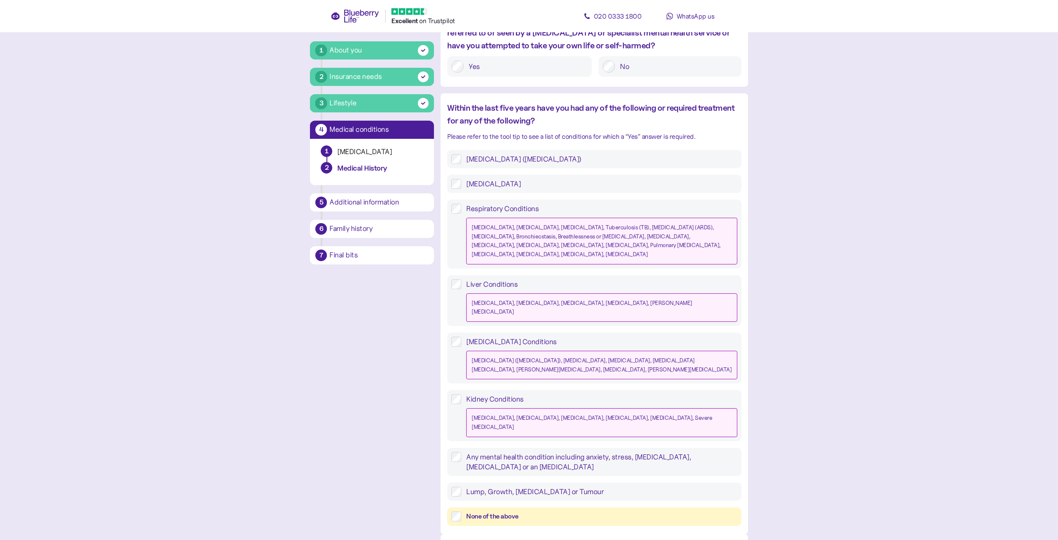
scroll to position [595, 0]
click at [503, 452] on label "Any mental health condition including anxiety, stress, [MEDICAL_DATA], [MEDICAL…" at bounding box center [599, 462] width 276 height 20
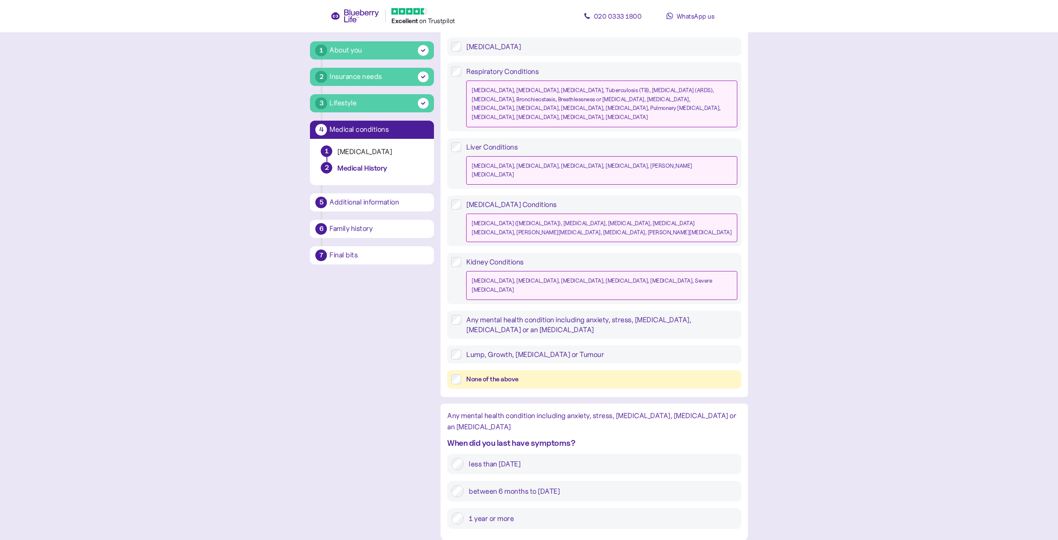
scroll to position [723, 0]
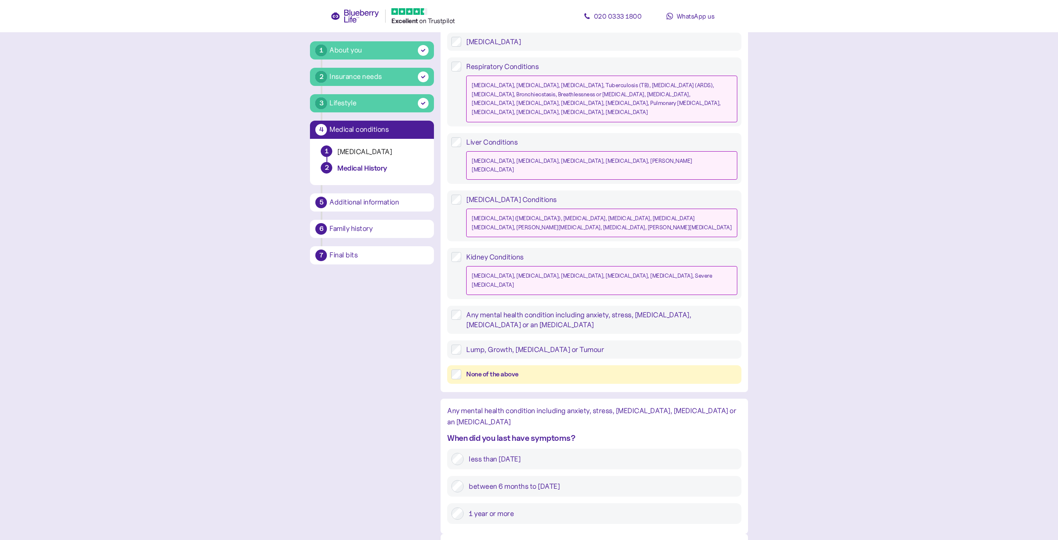
click at [487, 507] on label "1 year or more" at bounding box center [600, 513] width 273 height 12
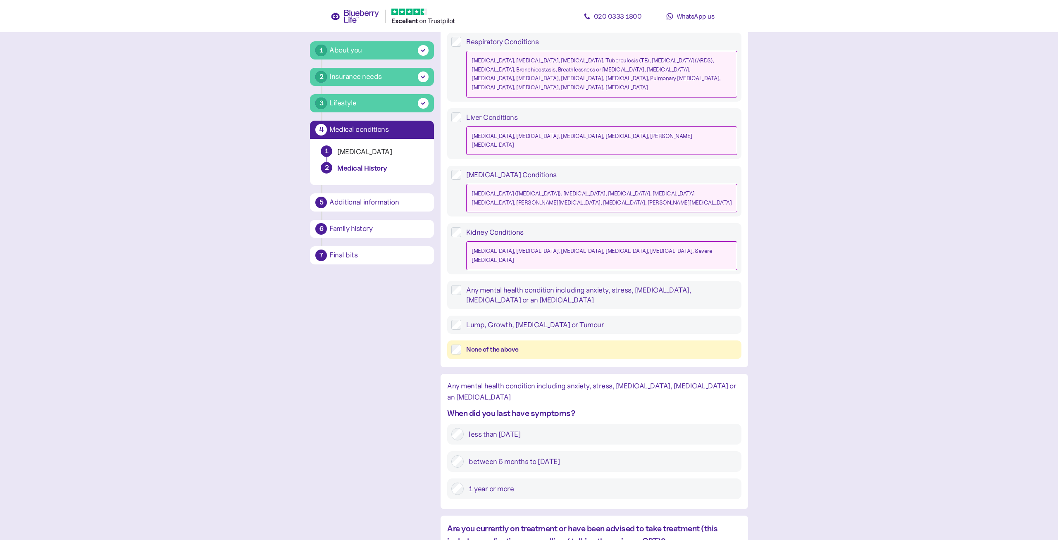
scroll to position [797, 0]
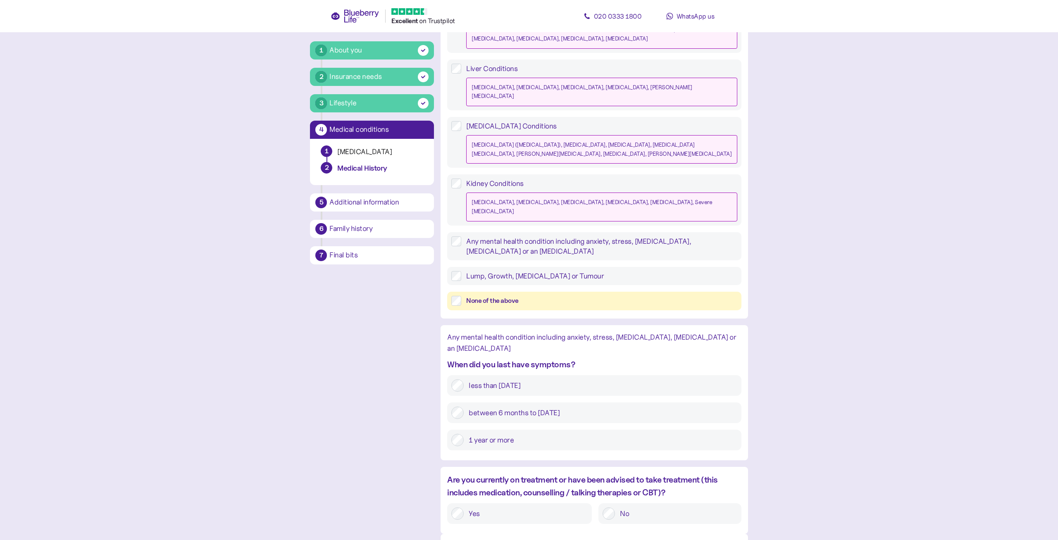
click at [505, 507] on label "Yes" at bounding box center [526, 513] width 124 height 12
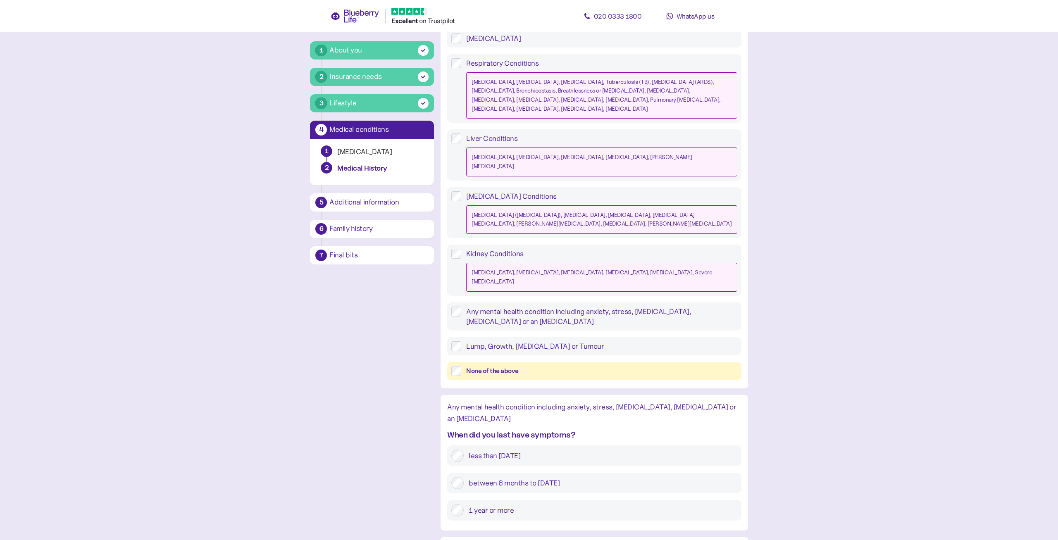
scroll to position [825, 0]
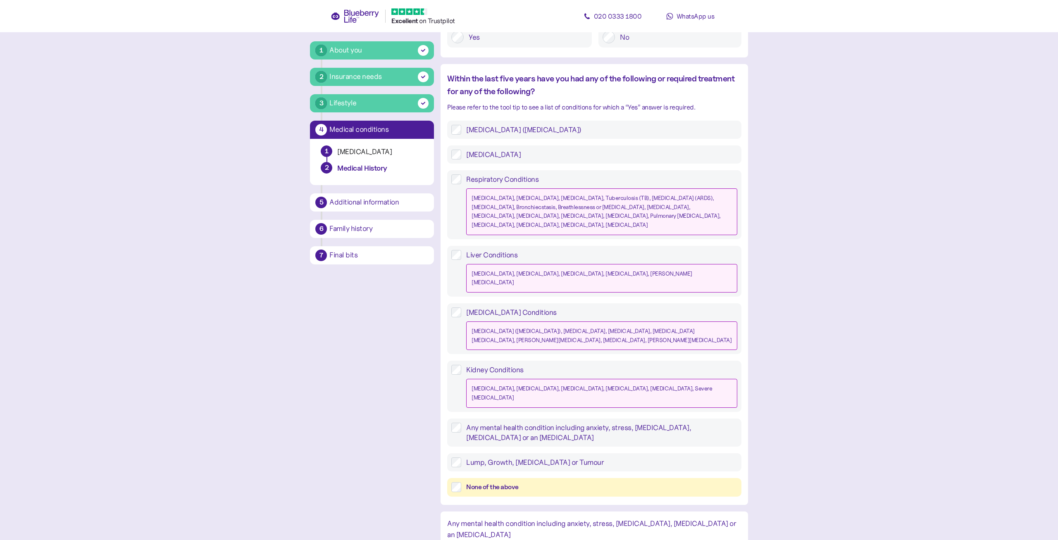
scroll to position [614, 0]
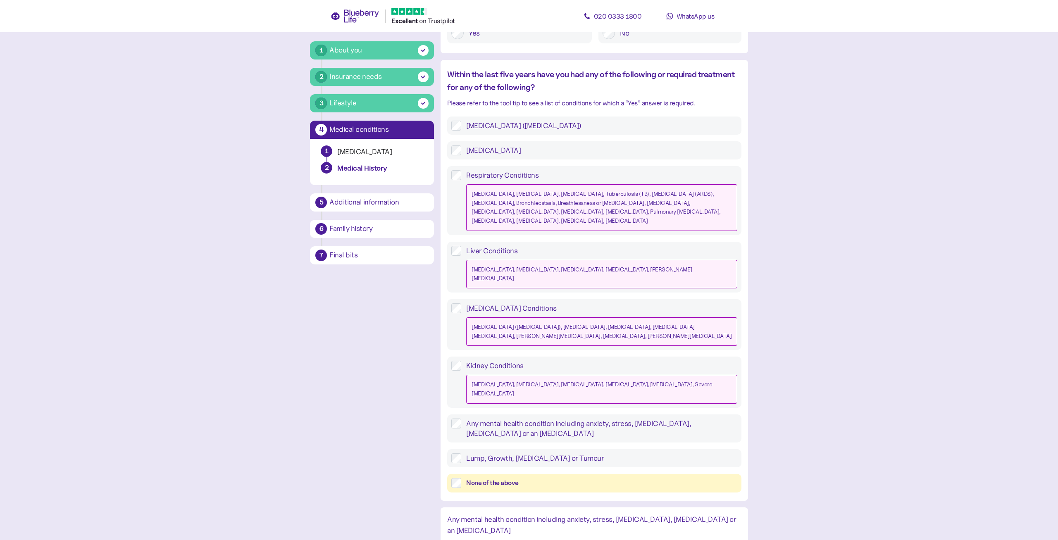
click at [496, 478] on div "None of the above" at bounding box center [601, 483] width 271 height 10
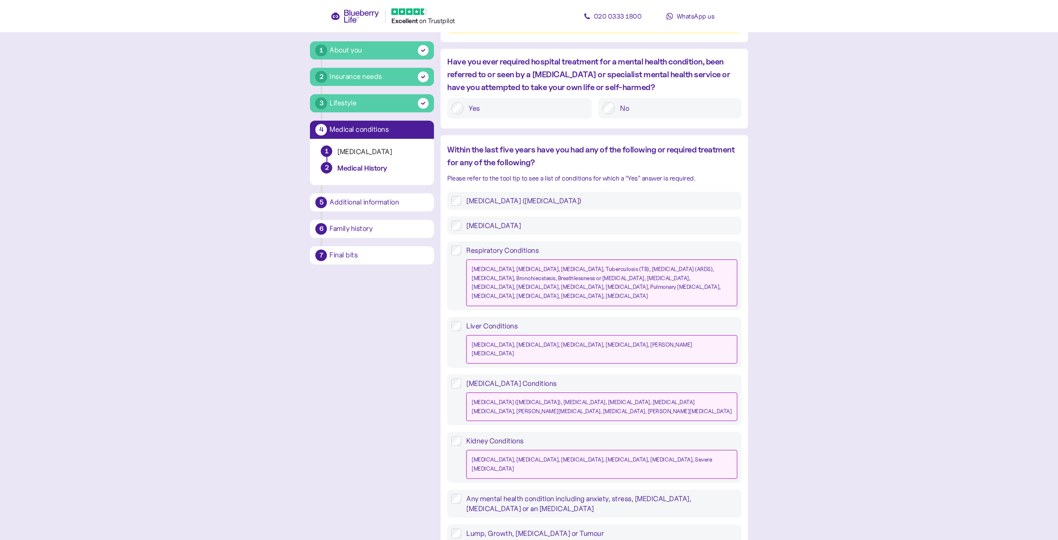
scroll to position [412, 0]
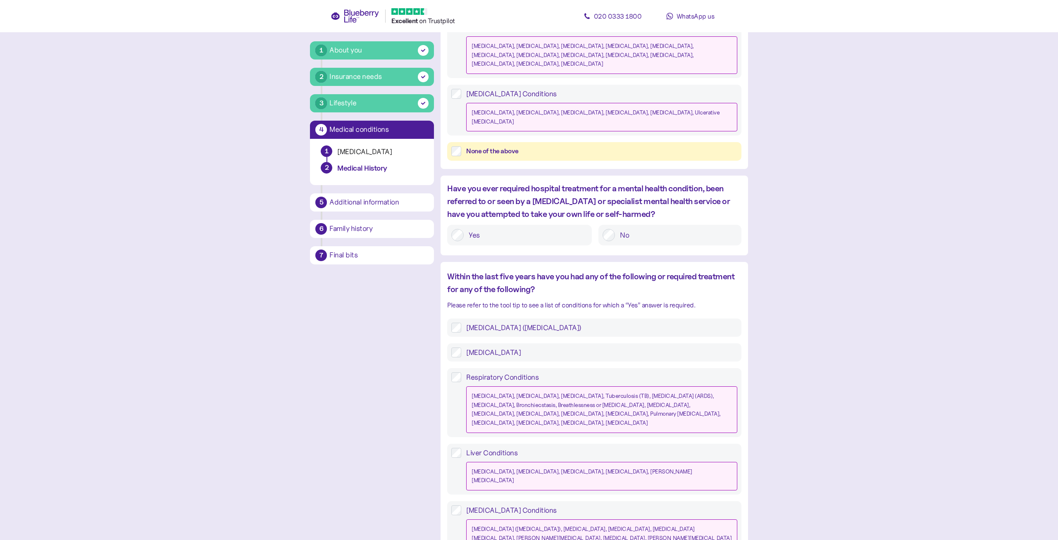
click at [495, 323] on label "[MEDICAL_DATA] ([MEDICAL_DATA])" at bounding box center [599, 328] width 276 height 10
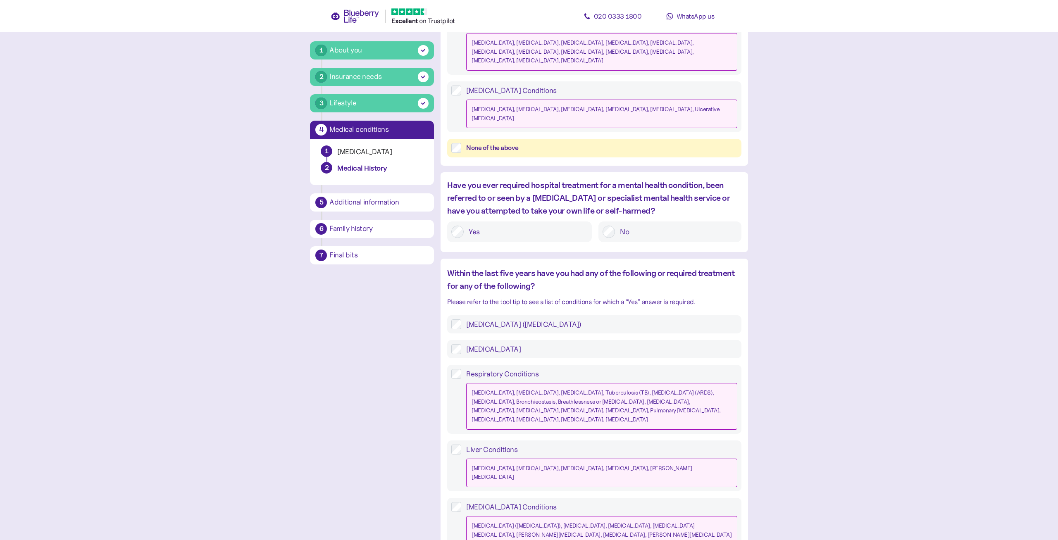
scroll to position [581, 0]
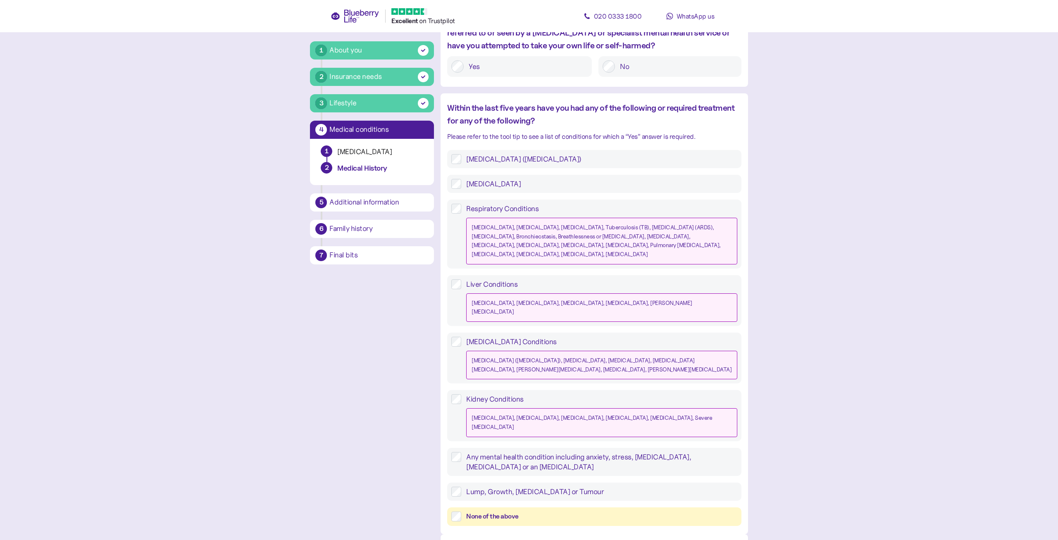
click at [499, 452] on label "Any mental health condition including anxiety, stress, [MEDICAL_DATA], [MEDICAL…" at bounding box center [599, 462] width 276 height 20
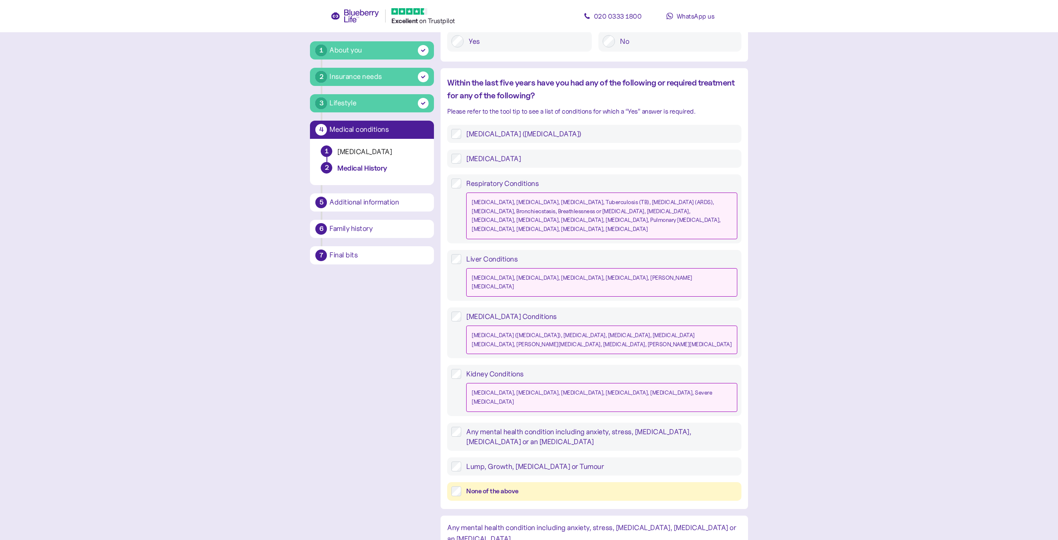
scroll to position [707, 0]
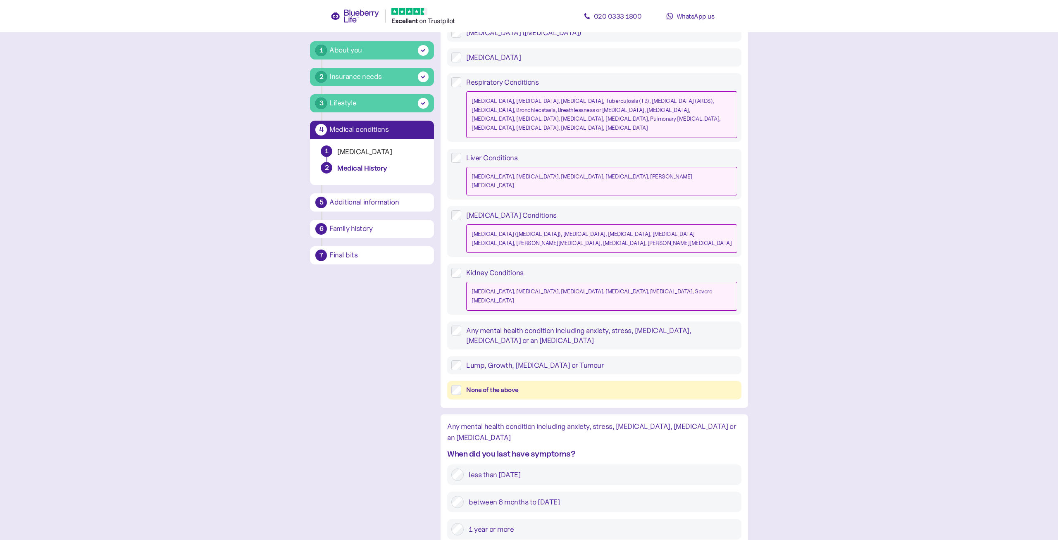
click at [496, 523] on label "1 year or more" at bounding box center [600, 529] width 273 height 12
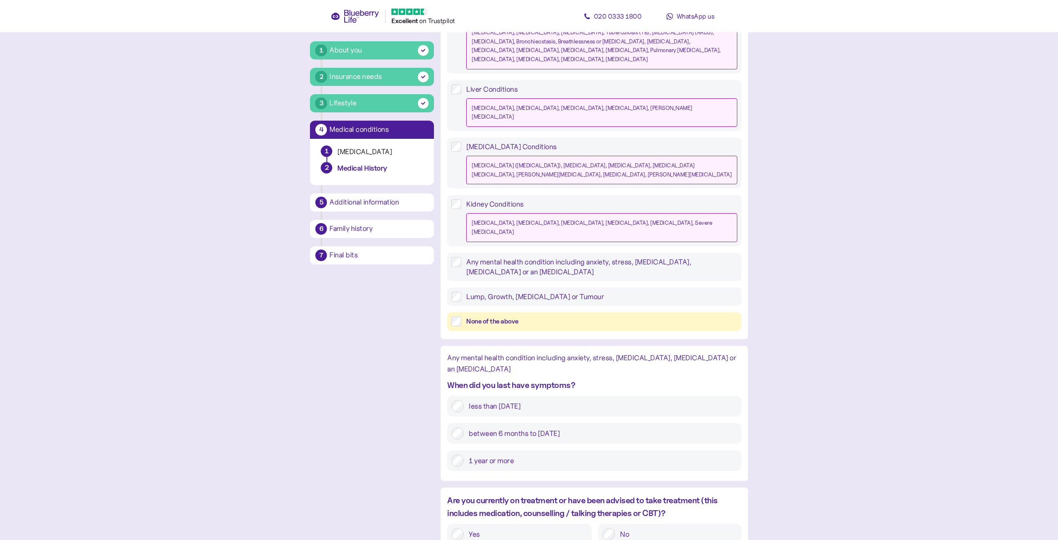
scroll to position [797, 0]
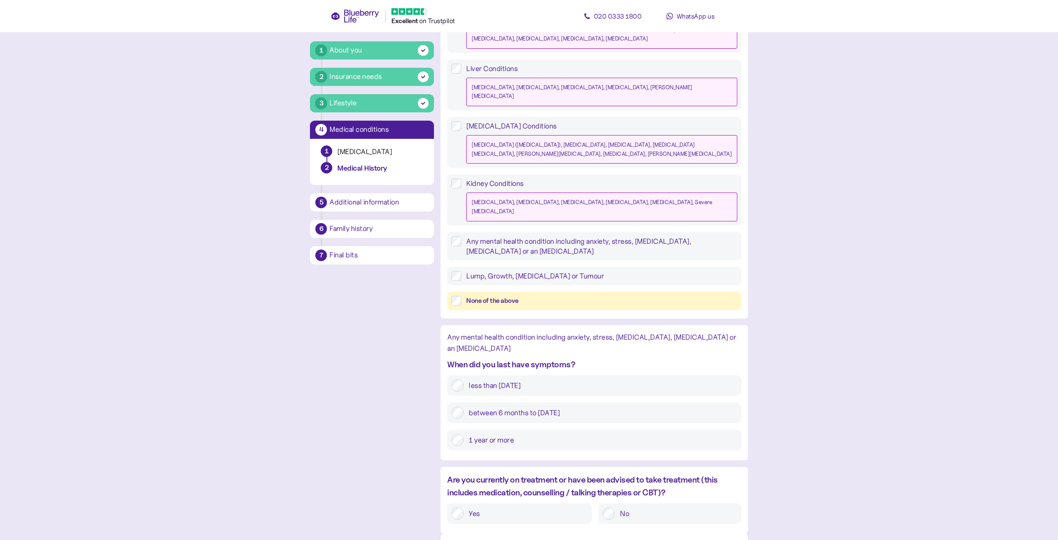
click at [536, 507] on label "Yes" at bounding box center [526, 513] width 124 height 12
click at [637, 503] on div "No" at bounding box center [669, 513] width 143 height 21
click at [650, 507] on label "No" at bounding box center [676, 513] width 122 height 12
click at [559, 507] on label "Yes" at bounding box center [526, 513] width 124 height 12
drag, startPoint x: 626, startPoint y: 458, endPoint x: 629, endPoint y: 462, distance: 5.3
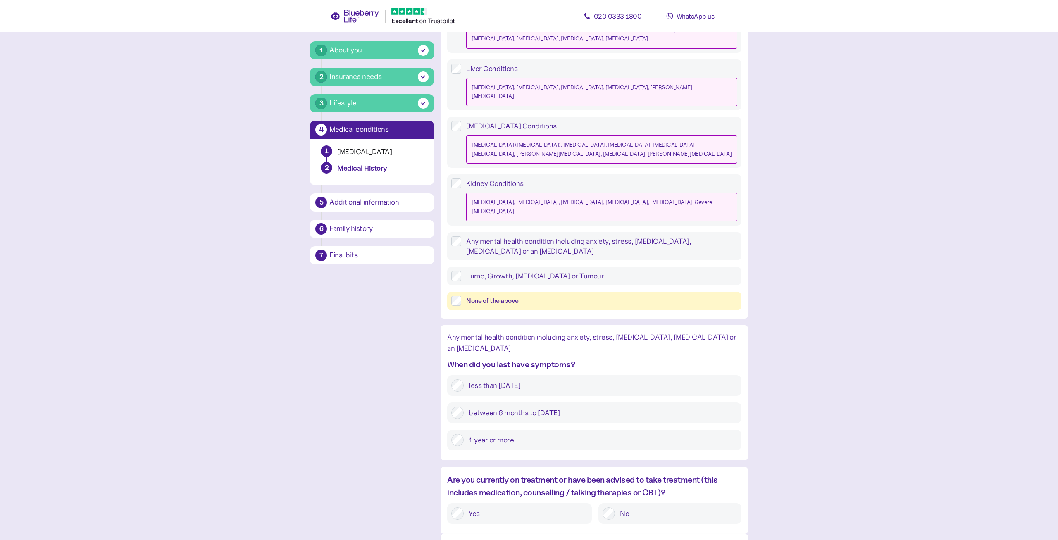
click at [626, 507] on label "No" at bounding box center [676, 513] width 122 height 12
click at [627, 507] on label "No" at bounding box center [676, 513] width 122 height 12
click at [532, 508] on label "Yes" at bounding box center [526, 514] width 124 height 12
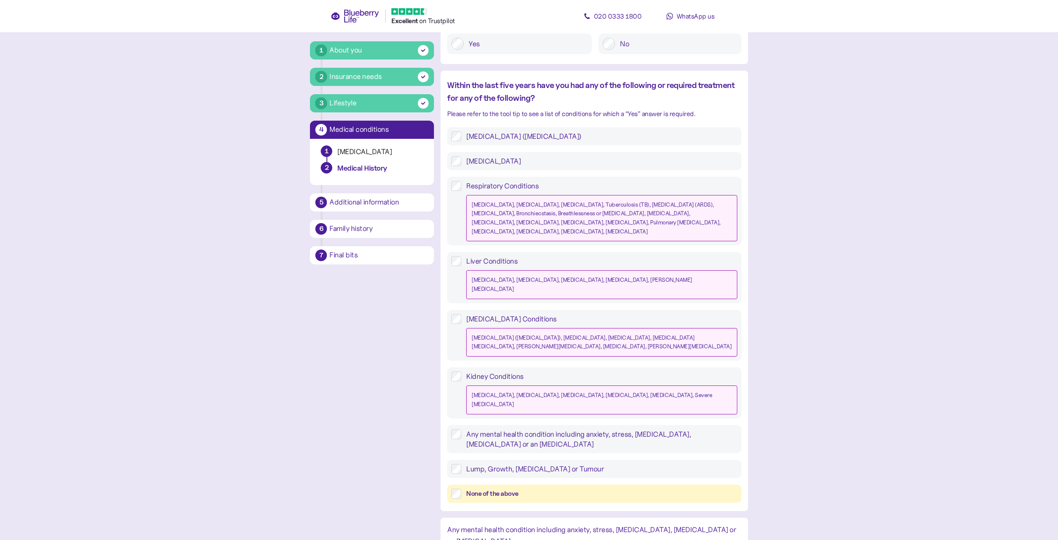
scroll to position [642, 0]
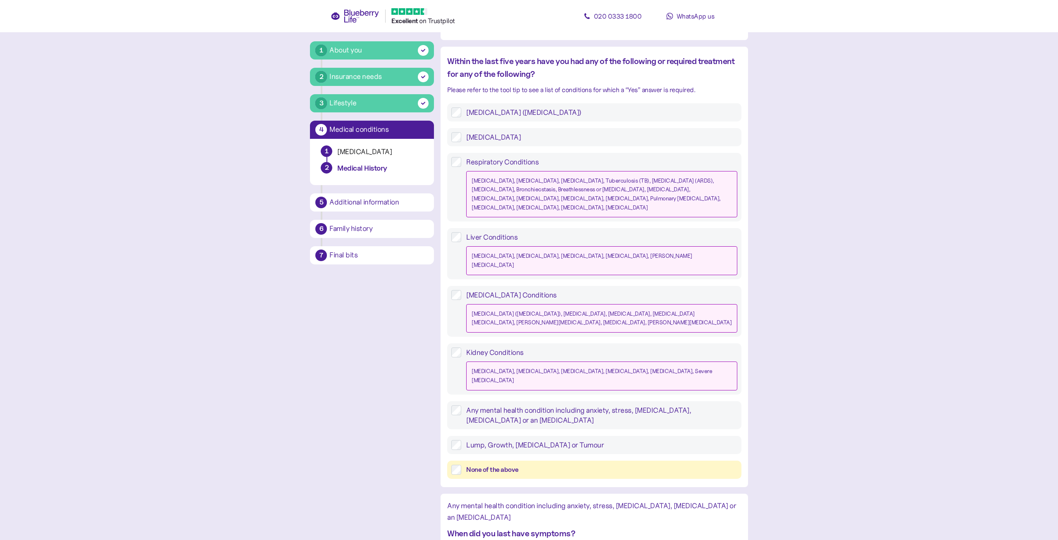
click at [504, 440] on label "Lump, Growth, [MEDICAL_DATA] or Tumour" at bounding box center [599, 445] width 276 height 10
click at [502, 440] on label "Lump, Growth, [MEDICAL_DATA] or Tumour" at bounding box center [599, 445] width 276 height 10
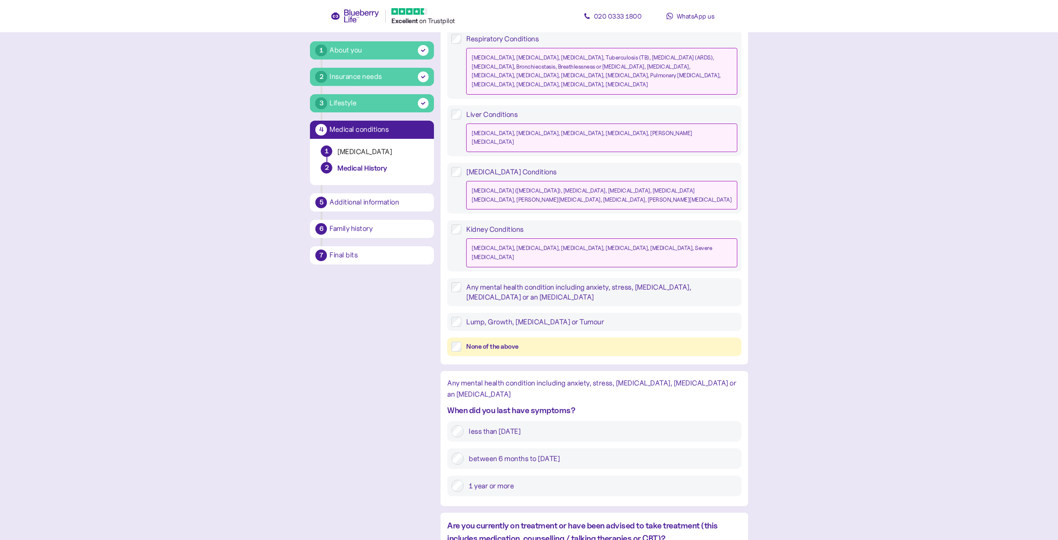
scroll to position [755, 0]
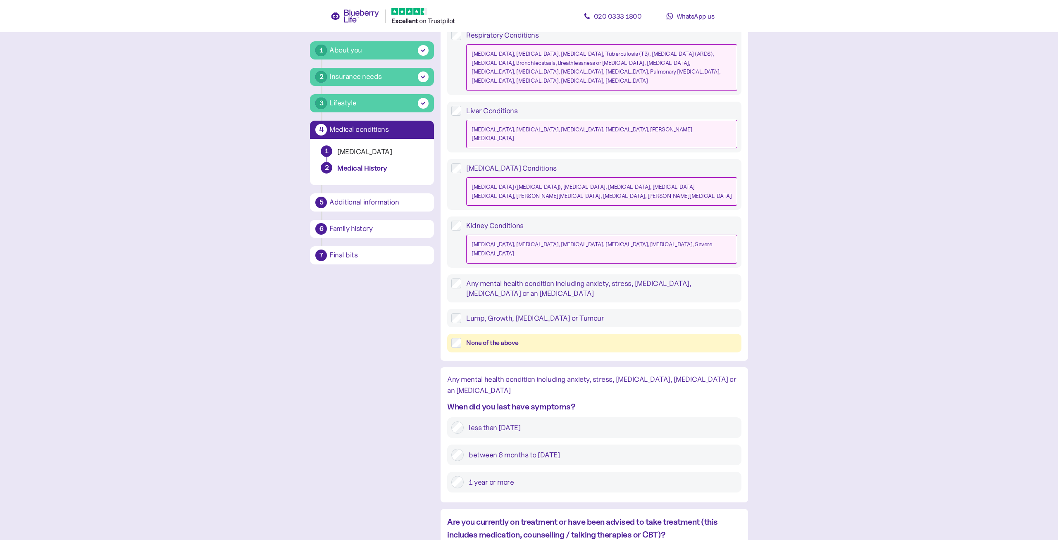
click at [490, 476] on label "1 year or more" at bounding box center [600, 482] width 273 height 12
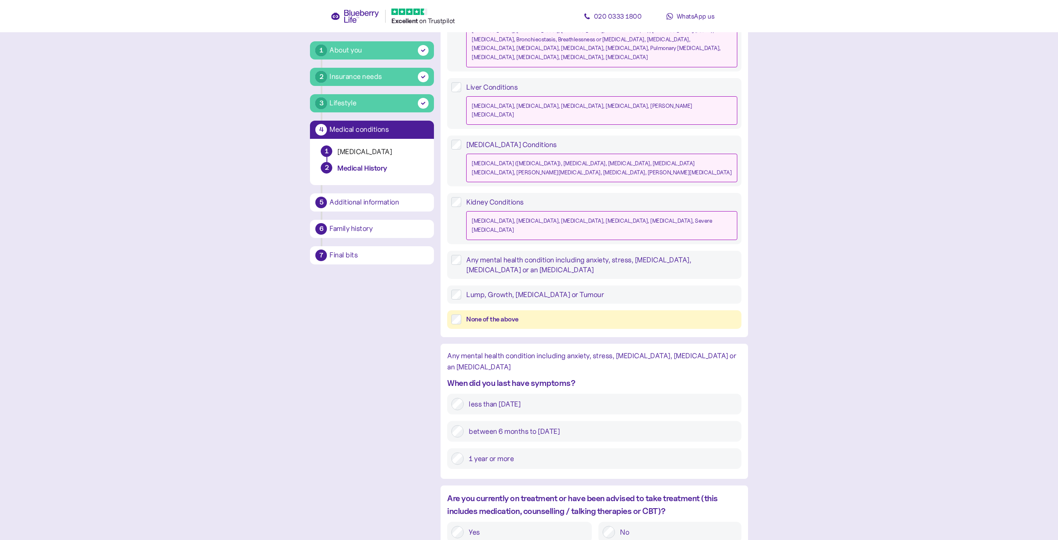
scroll to position [797, 0]
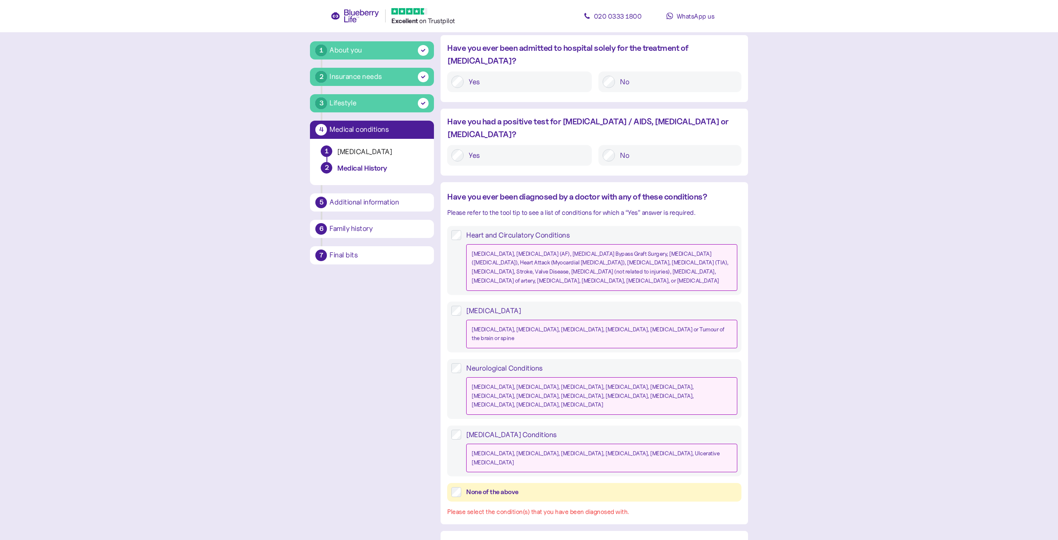
scroll to position [67, 0]
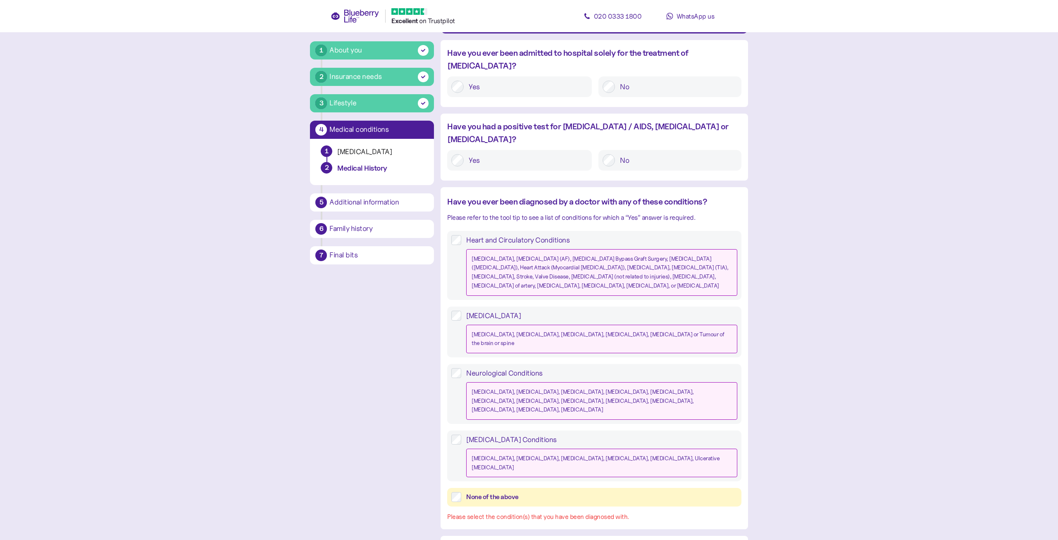
click at [485, 492] on div "None of the above" at bounding box center [601, 497] width 271 height 10
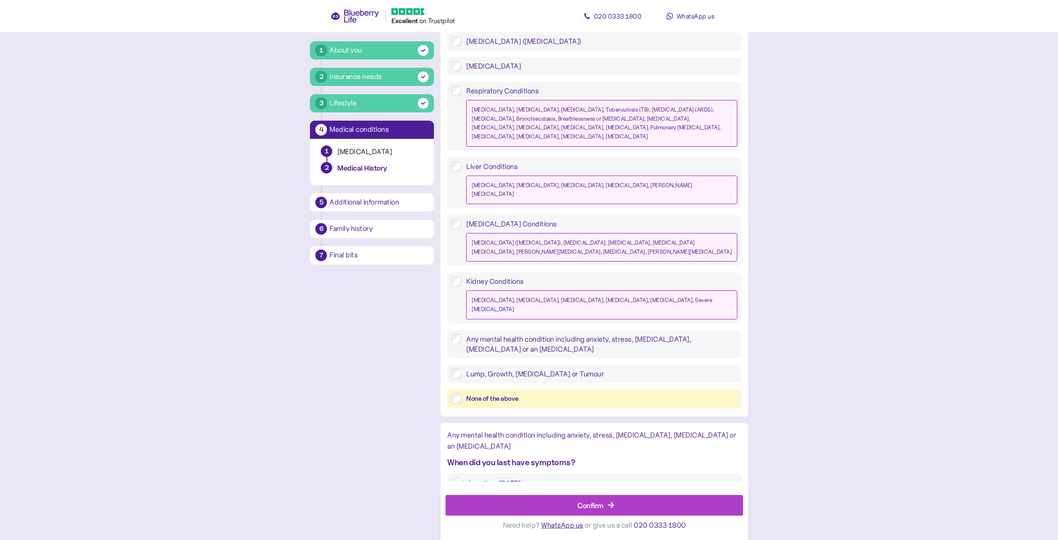
scroll to position [797, 0]
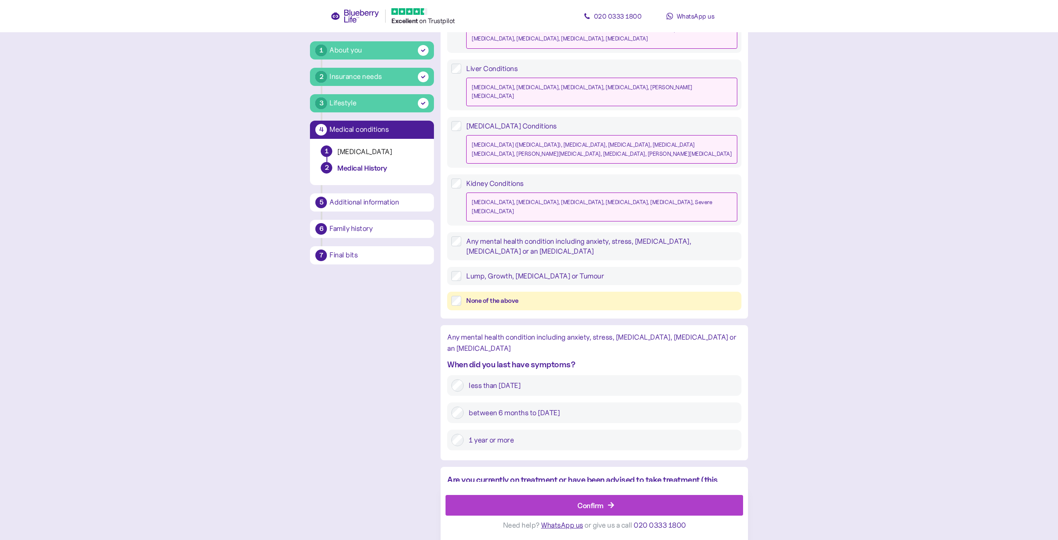
click at [600, 507] on div "Confirm" at bounding box center [590, 505] width 26 height 11
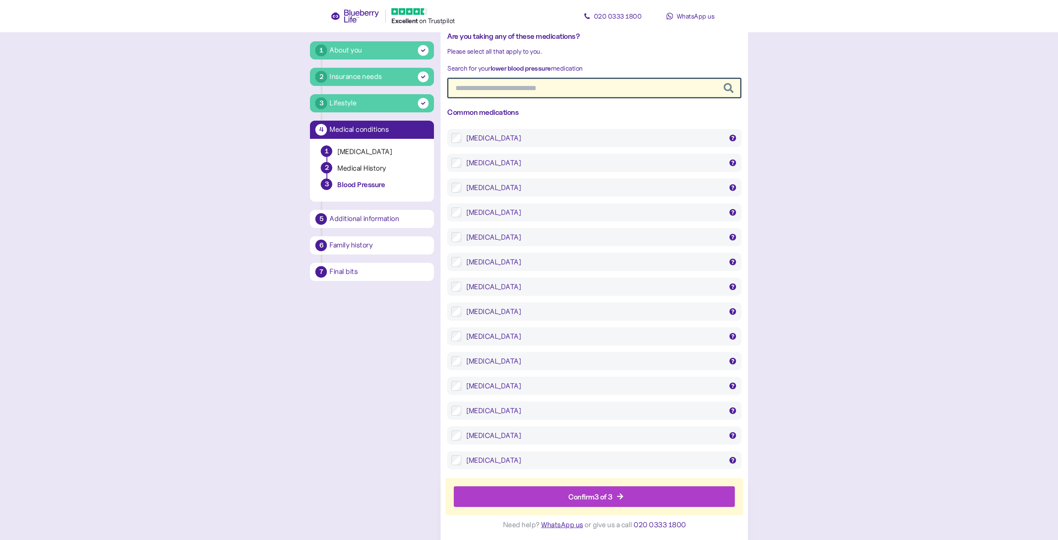
scroll to position [295, 0]
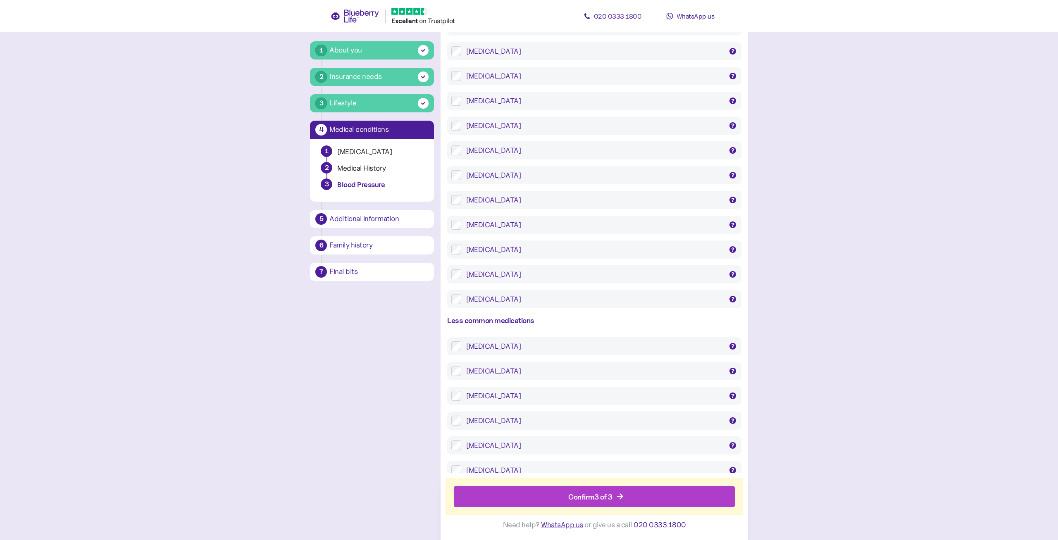
click at [607, 498] on div "Confirm 3 of 3" at bounding box center [590, 496] width 44 height 11
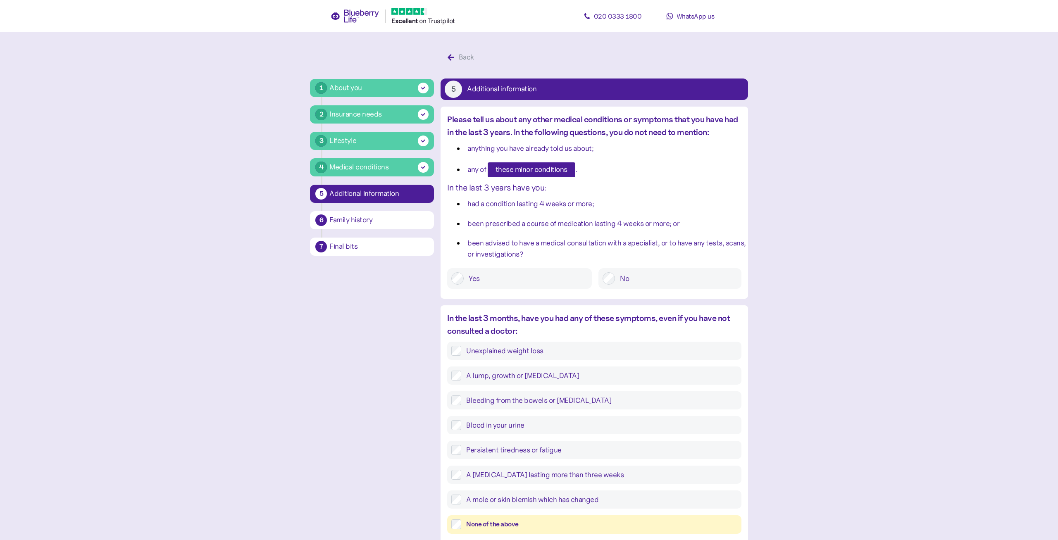
click at [516, 174] on span "these minor conditions" at bounding box center [531, 170] width 72 height 14
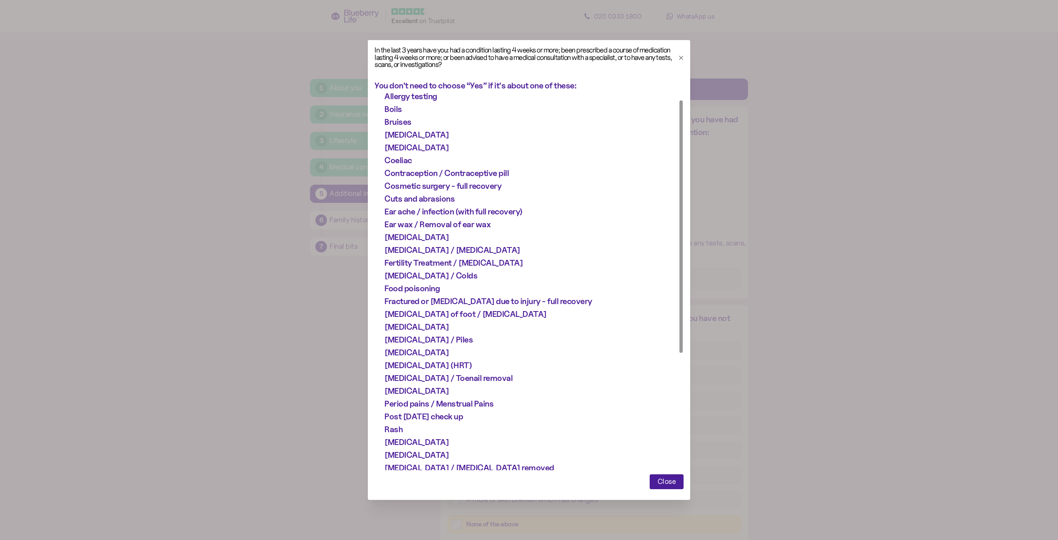
scroll to position [186, 0]
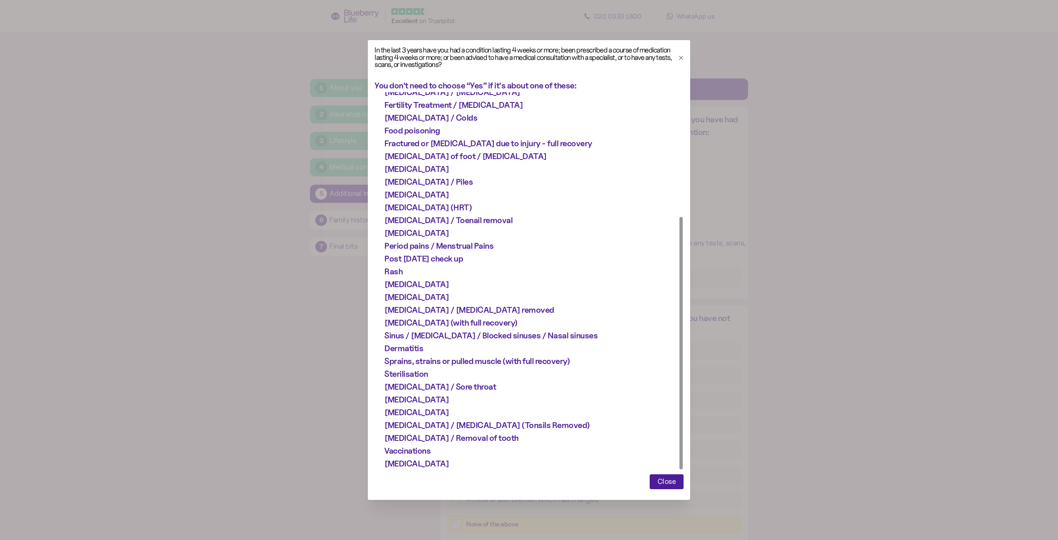
click at [665, 481] on span "Close" at bounding box center [666, 482] width 19 height 14
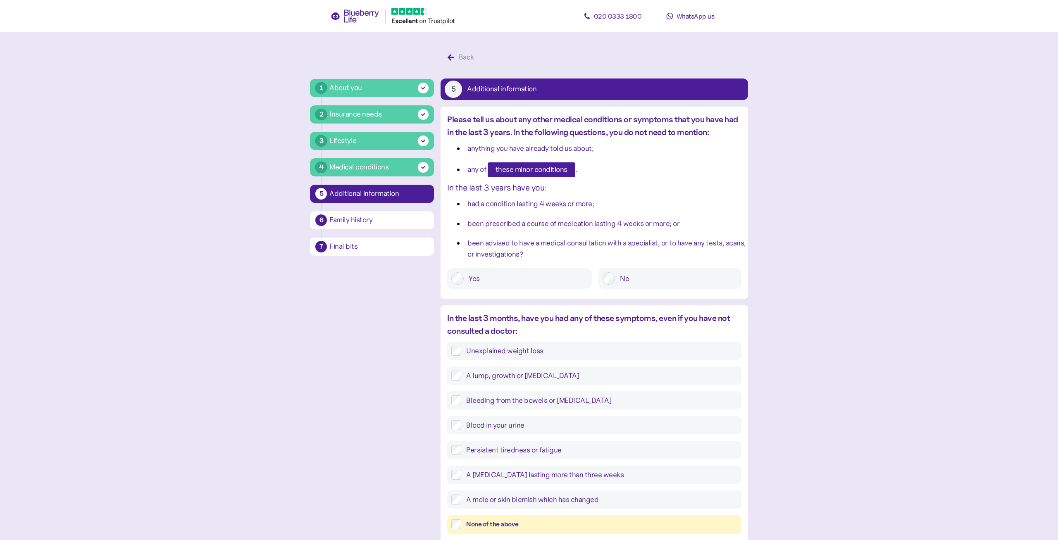
click at [638, 278] on label "No" at bounding box center [676, 278] width 122 height 12
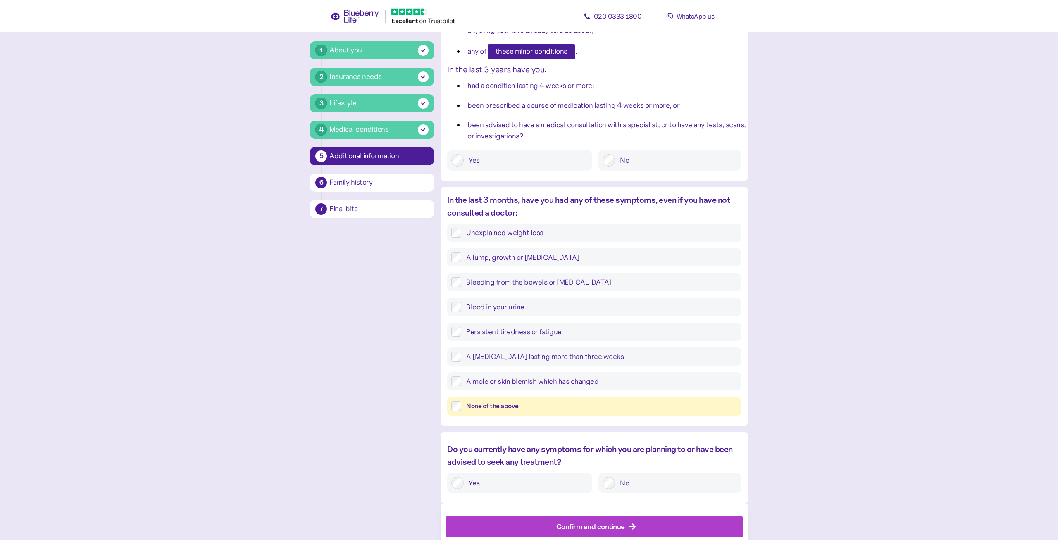
scroll to position [126, 0]
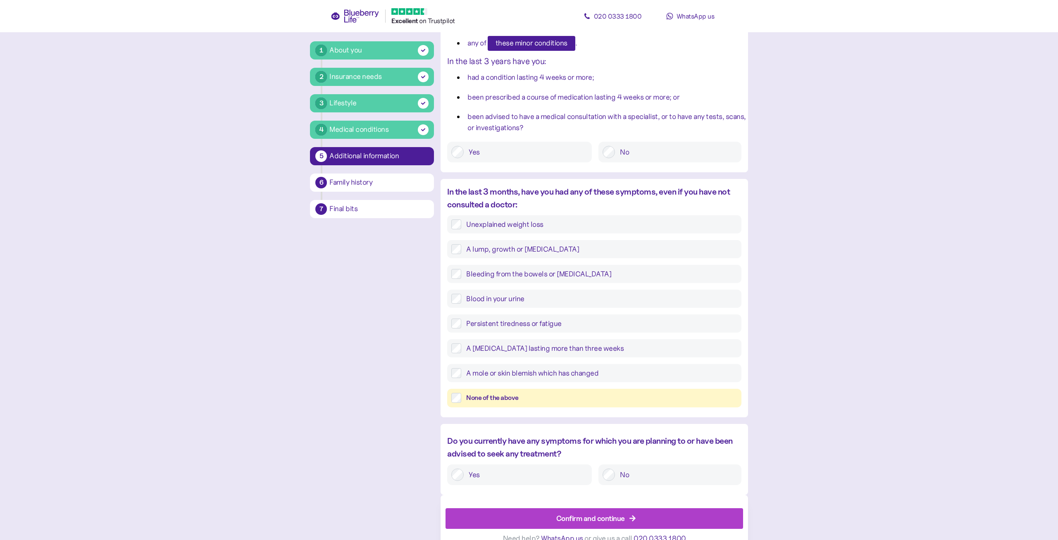
click at [504, 402] on div "None of the above" at bounding box center [601, 398] width 271 height 10
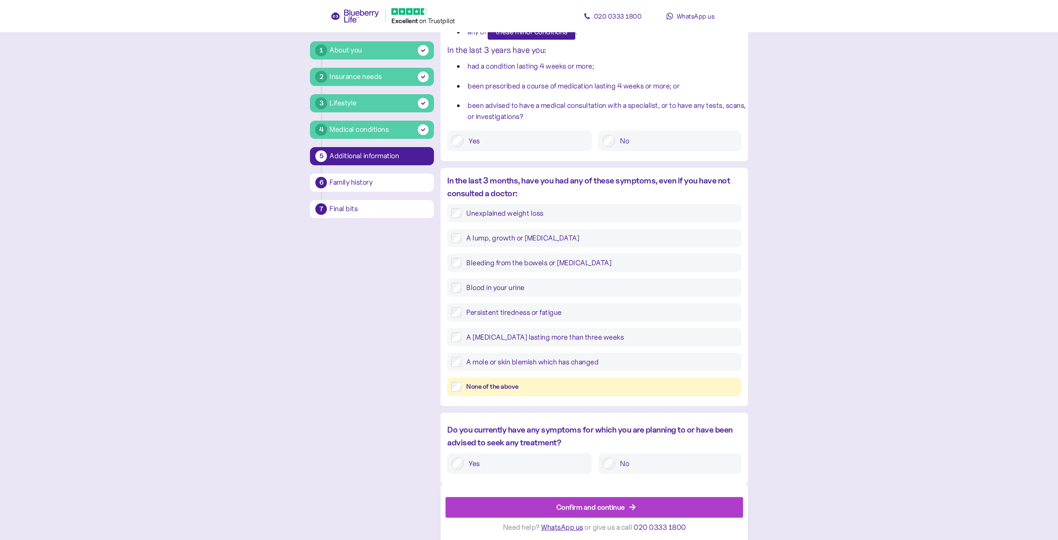
scroll to position [141, 0]
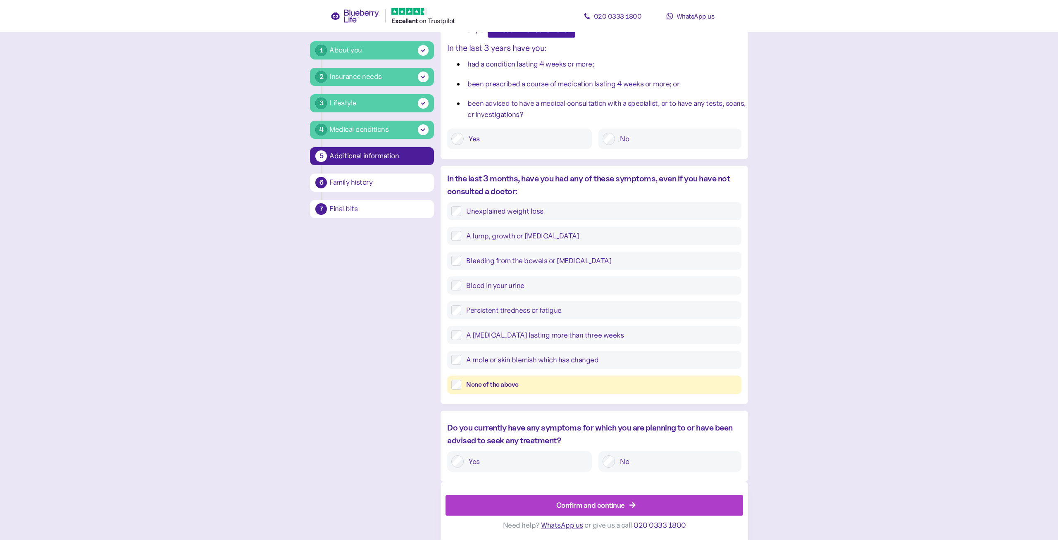
click at [622, 462] on label "No" at bounding box center [676, 461] width 122 height 12
click at [635, 508] on icon "button" at bounding box center [632, 505] width 7 height 7
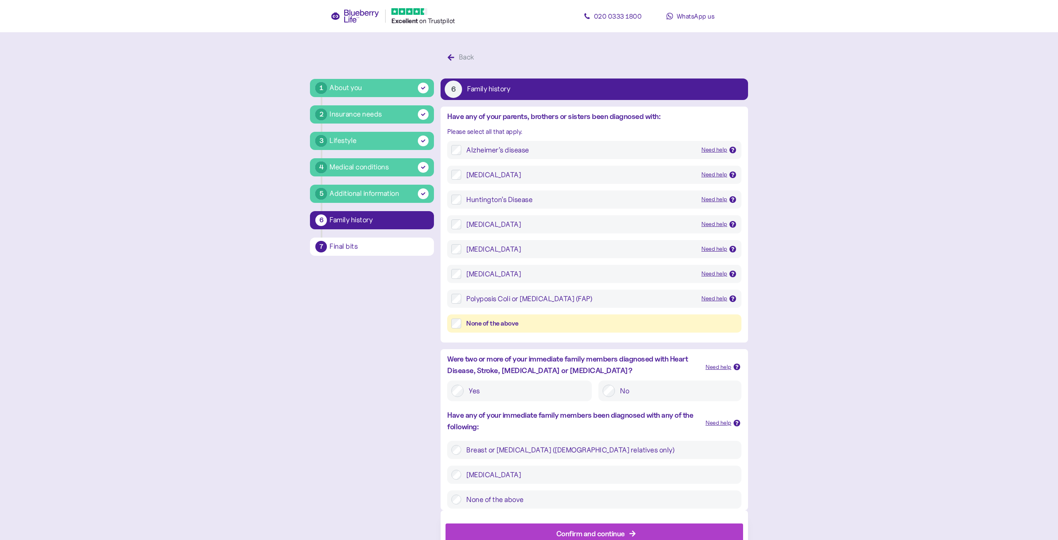
click at [499, 326] on div "None of the above" at bounding box center [601, 324] width 271 height 10
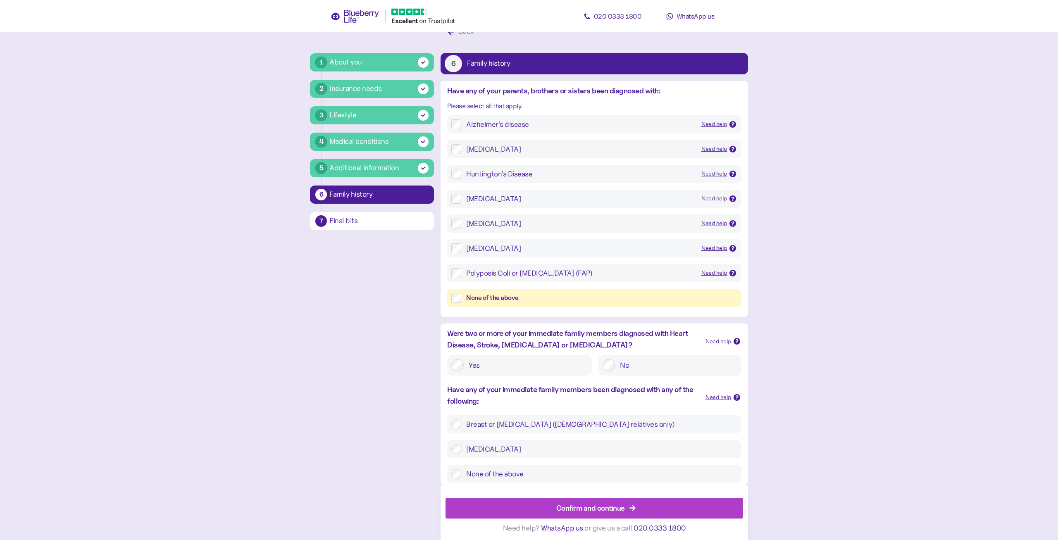
scroll to position [29, 0]
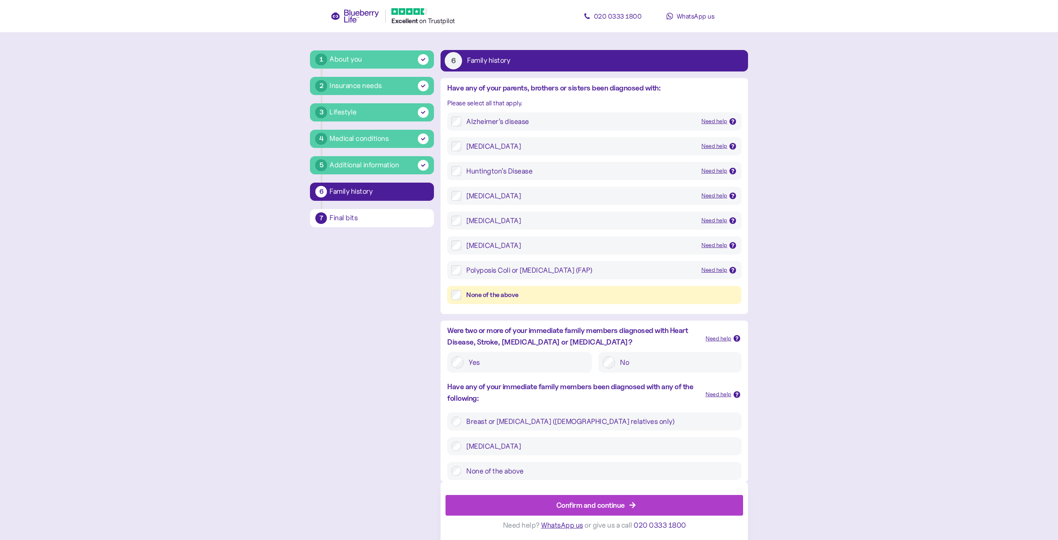
click at [510, 475] on label "None of the above" at bounding box center [599, 471] width 276 height 10
click at [602, 504] on div "Confirm and continue" at bounding box center [590, 505] width 69 height 11
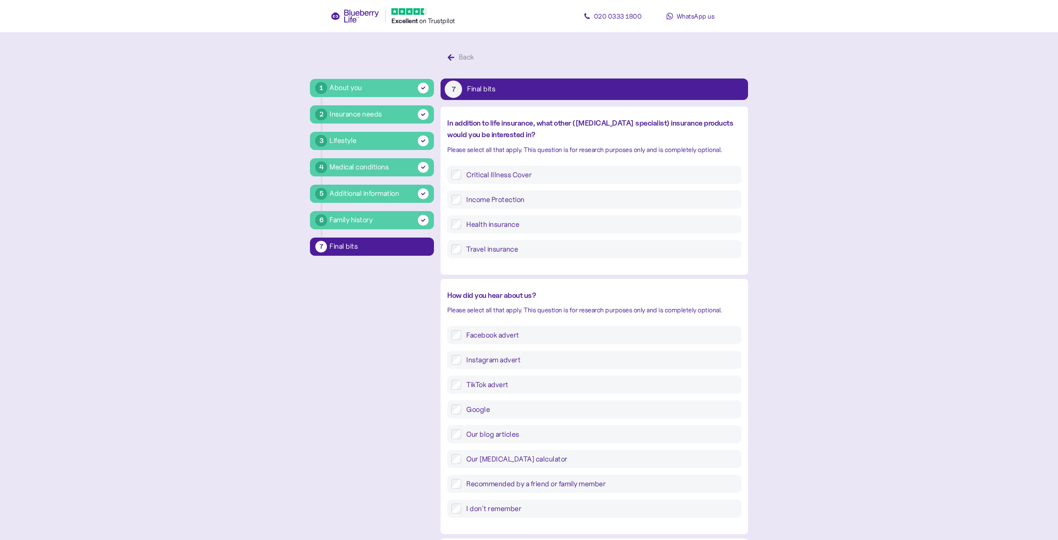
scroll to position [123, 0]
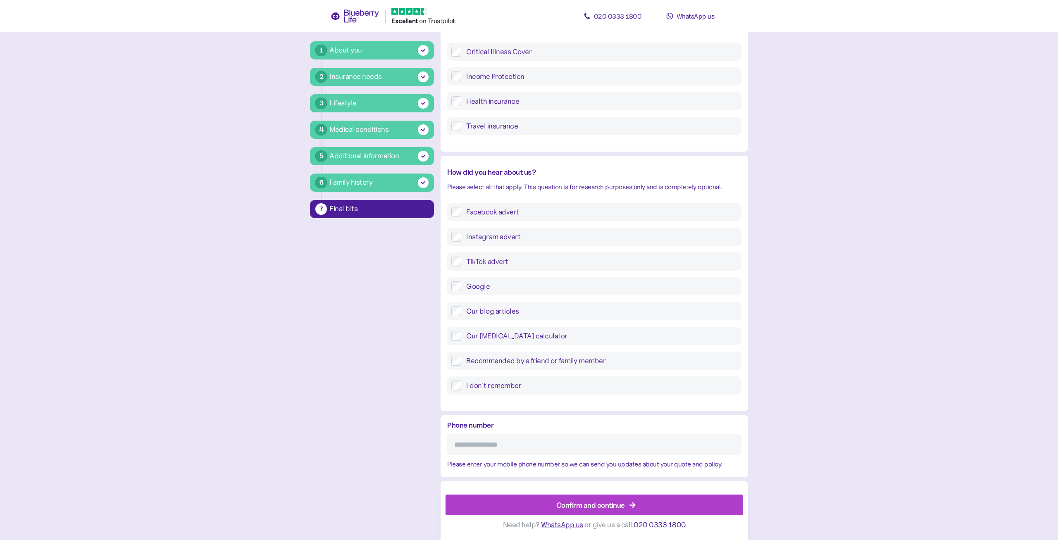
click at [494, 208] on label "Facebook advert" at bounding box center [599, 212] width 276 height 10
click at [478, 286] on label "Google" at bounding box center [599, 286] width 276 height 10
click at [599, 502] on div "Confirm and continue" at bounding box center [590, 505] width 69 height 11
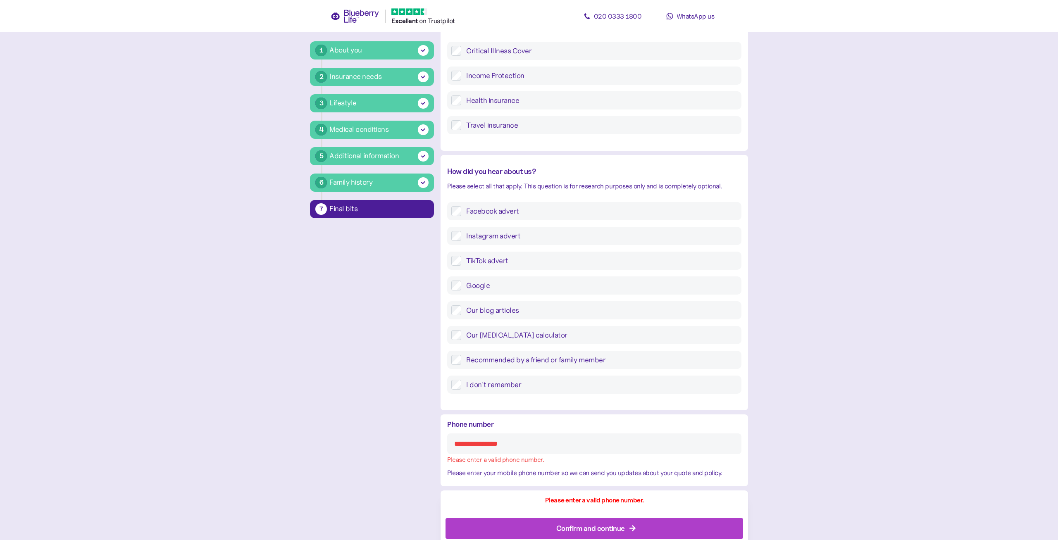
scroll to position [147, 0]
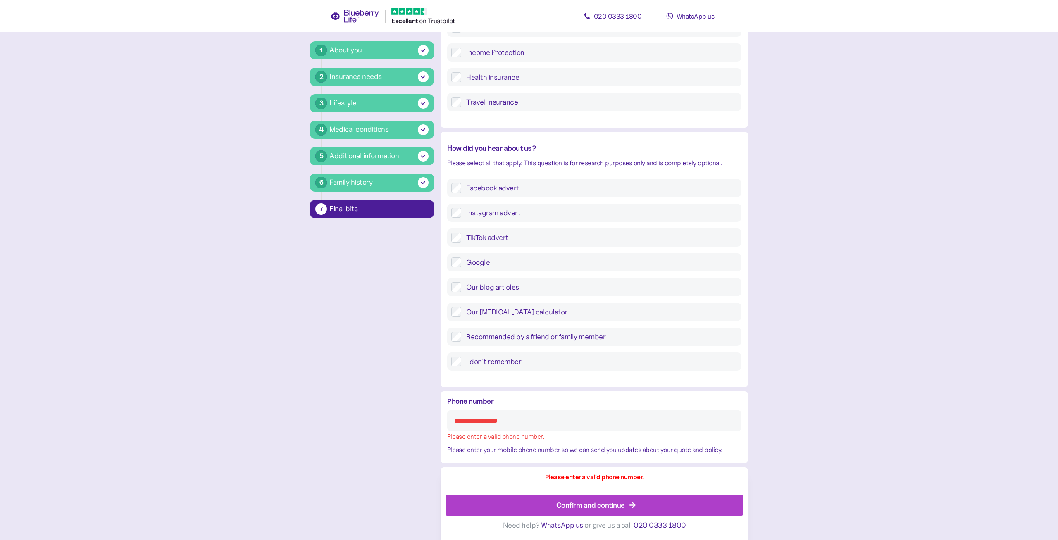
click at [514, 421] on input "Phone number" at bounding box center [594, 420] width 294 height 21
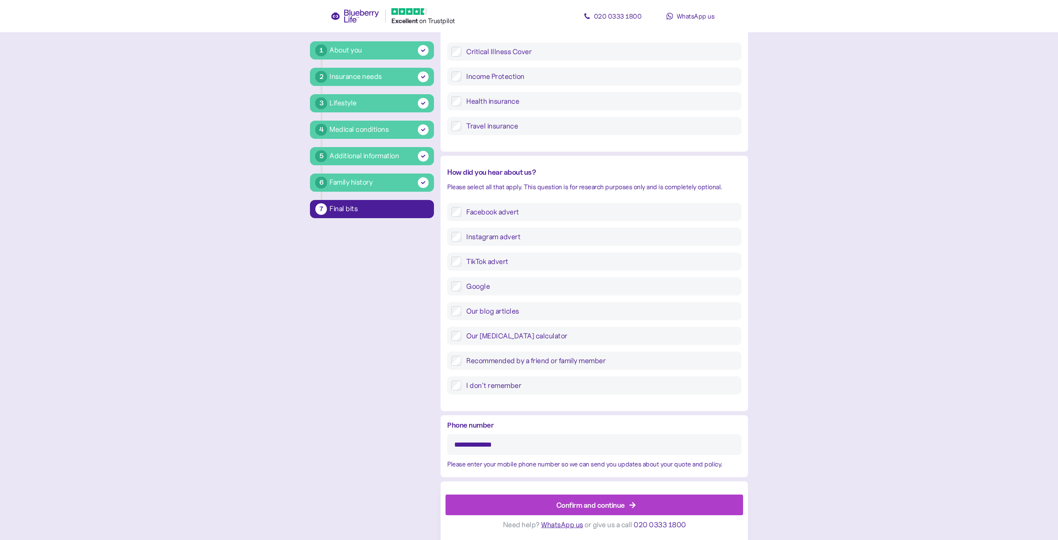
type input "**********"
click at [602, 507] on div "Confirm and continue" at bounding box center [590, 505] width 69 height 11
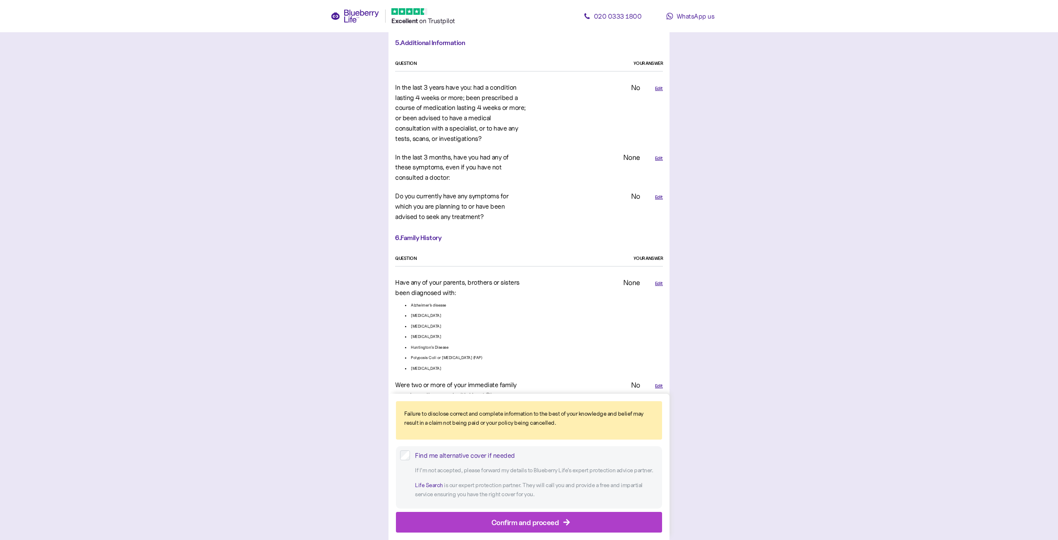
scroll to position [1813, 0]
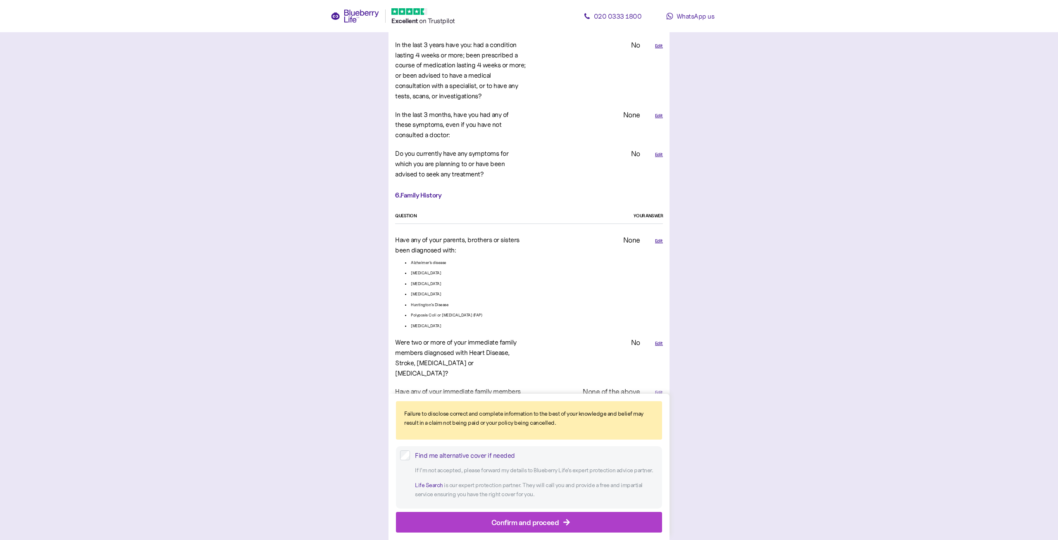
click at [540, 519] on div "Confirm and proceed" at bounding box center [525, 522] width 68 height 11
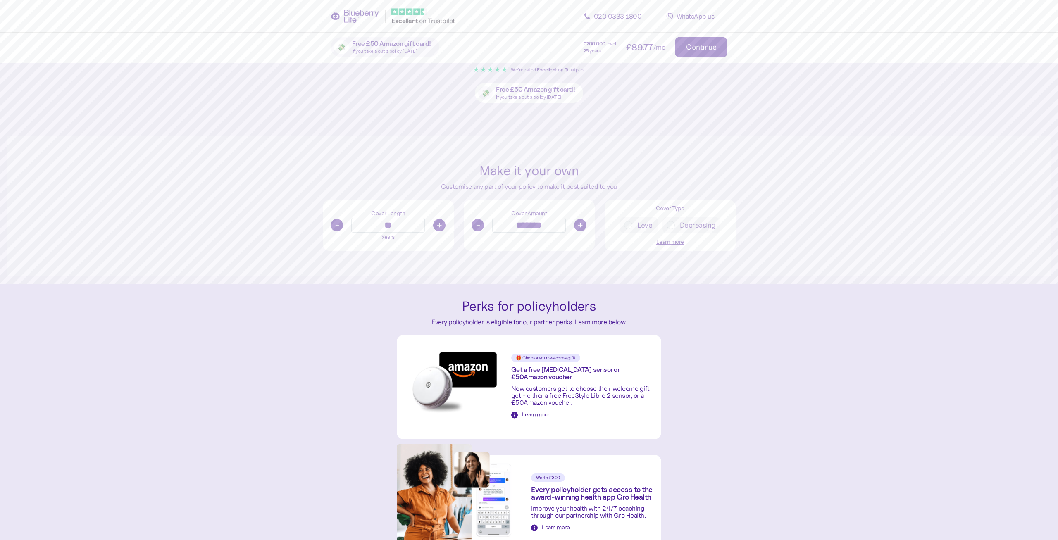
scroll to position [253, 0]
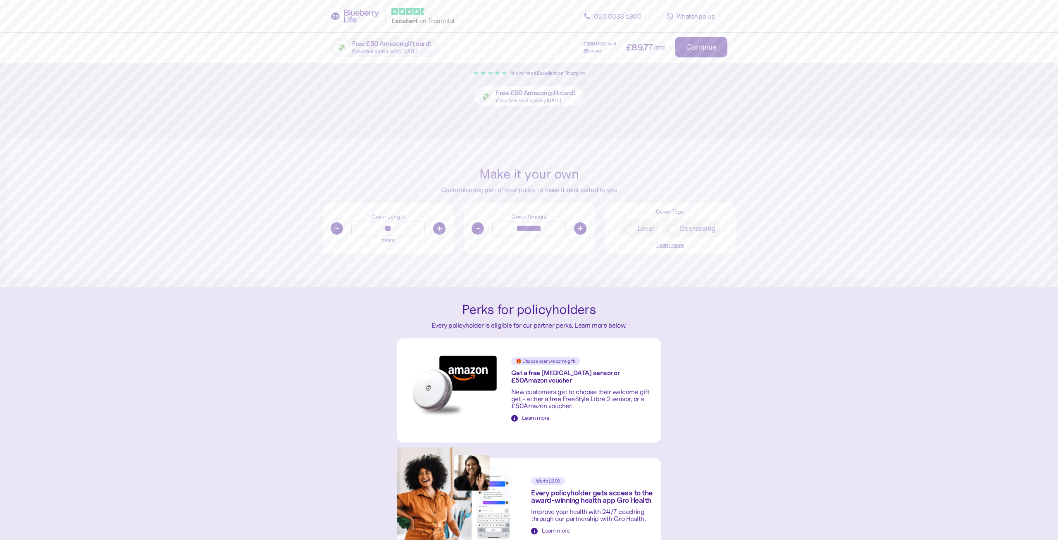
click at [481, 227] on button "-" at bounding box center [477, 228] width 12 height 12
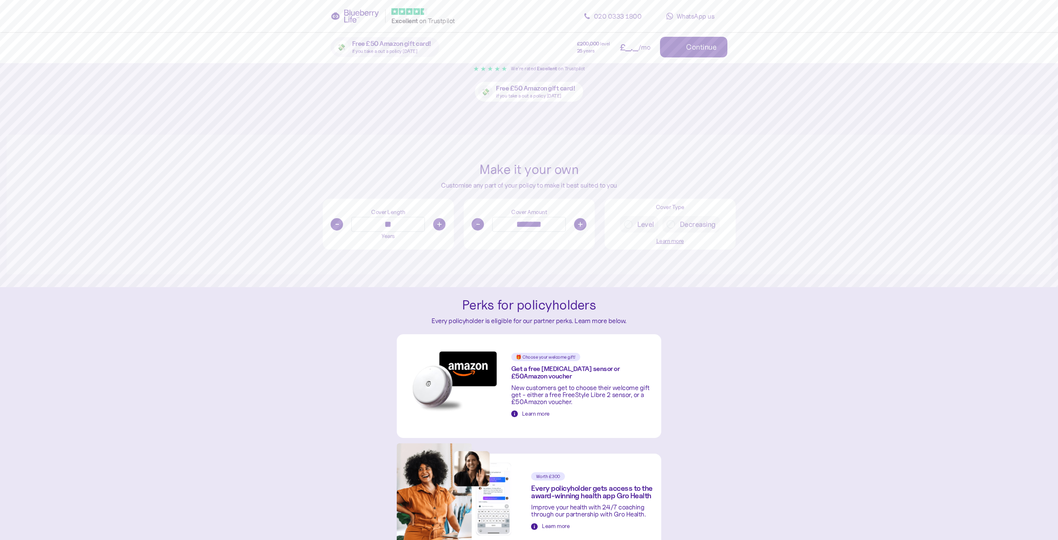
click at [481, 227] on button "-" at bounding box center [477, 224] width 12 height 12
click at [481, 225] on button "-" at bounding box center [477, 224] width 12 height 12
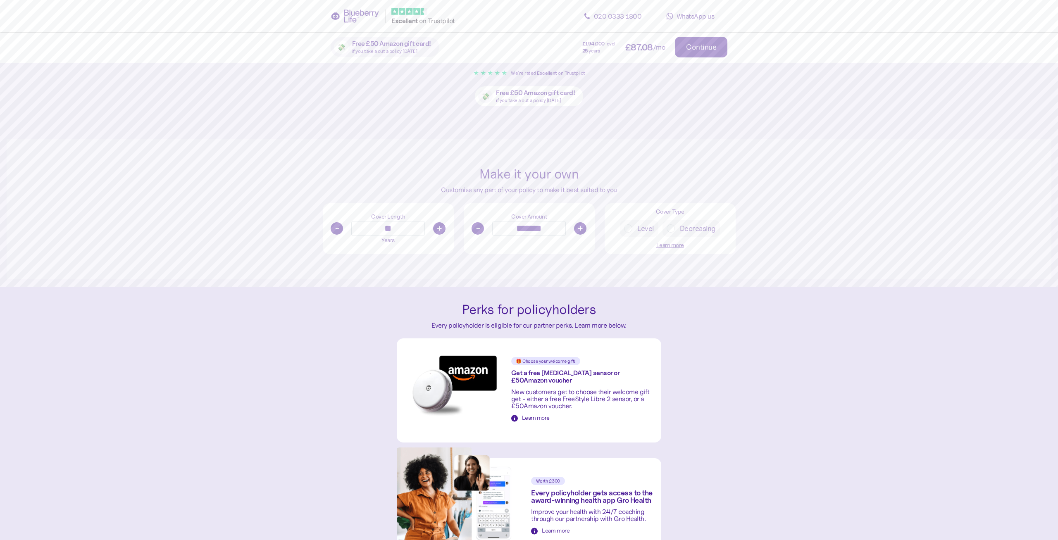
click at [483, 231] on button "-" at bounding box center [477, 228] width 12 height 12
click at [483, 231] on div "- ******* +" at bounding box center [529, 228] width 123 height 15
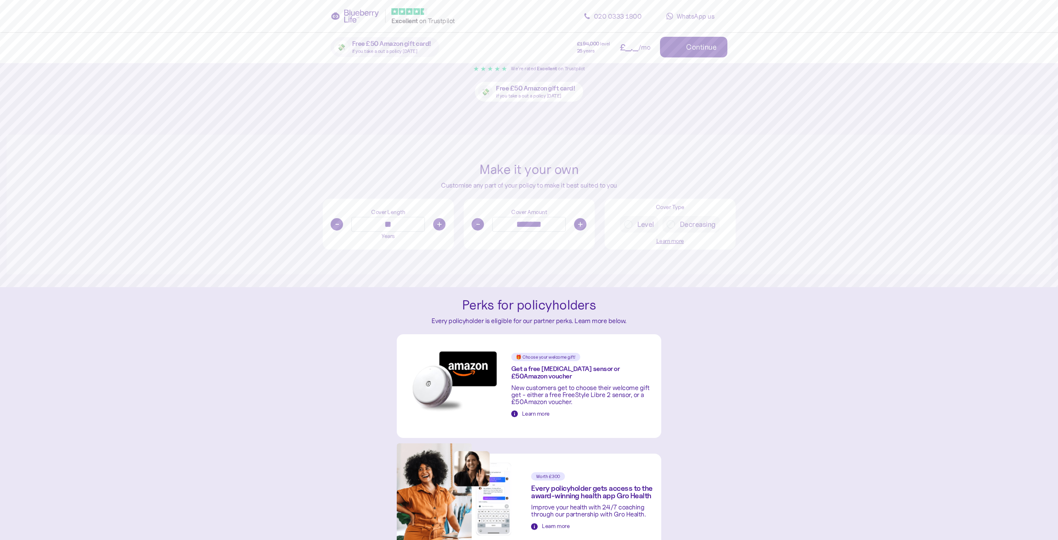
click at [483, 231] on div "- ******* +" at bounding box center [529, 224] width 123 height 15
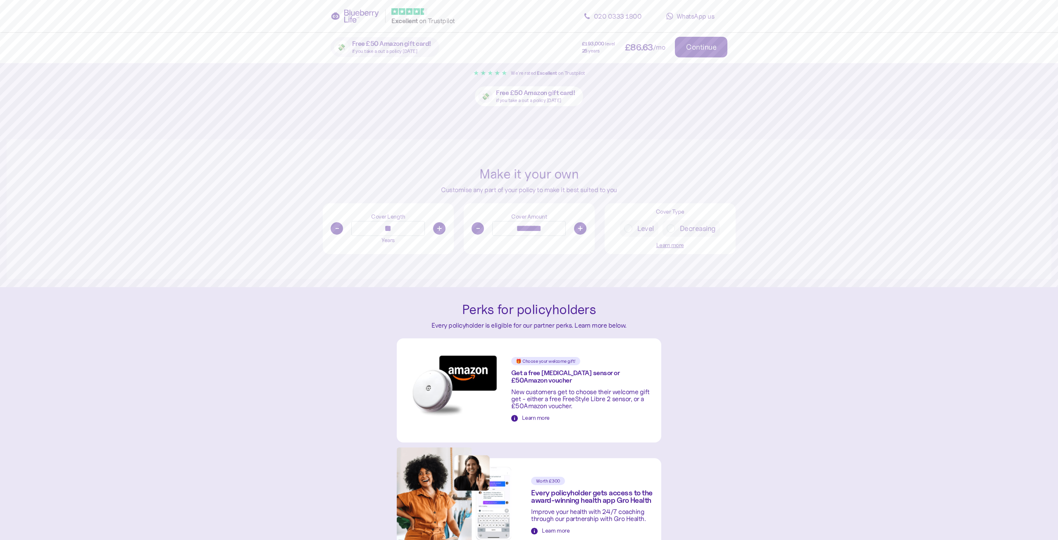
click at [481, 229] on button "-" at bounding box center [477, 228] width 12 height 12
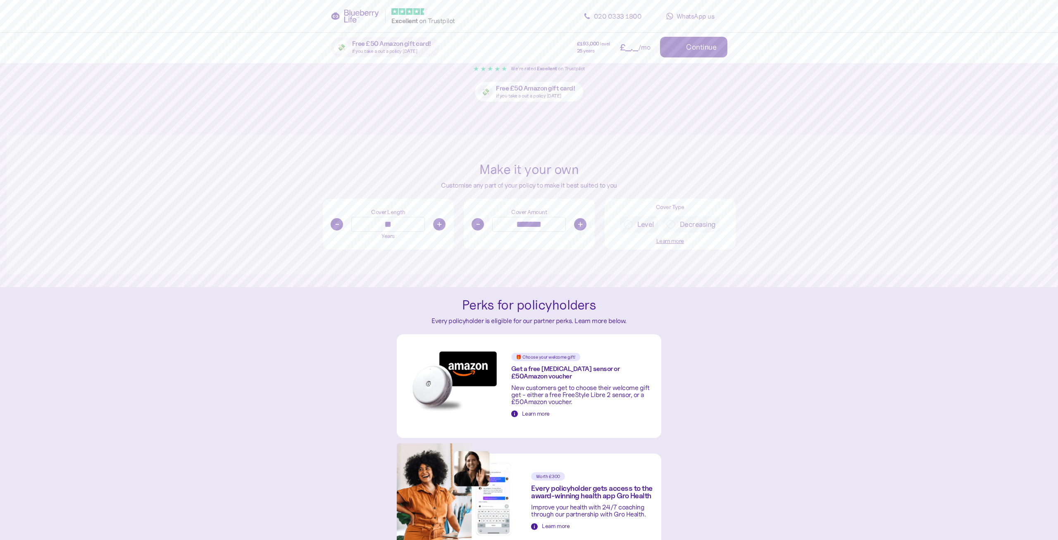
click at [481, 229] on button "-" at bounding box center [477, 224] width 12 height 12
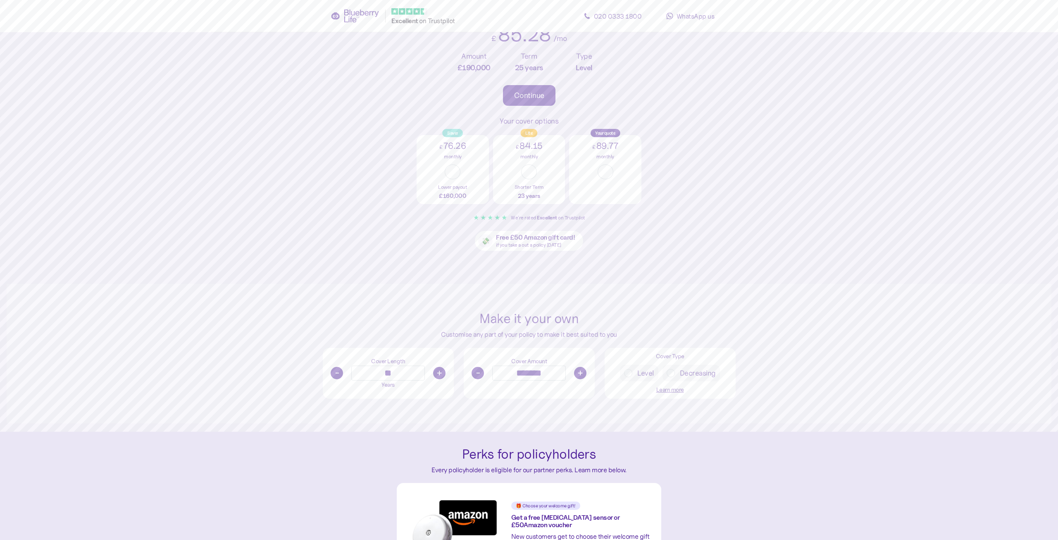
scroll to position [126, 0]
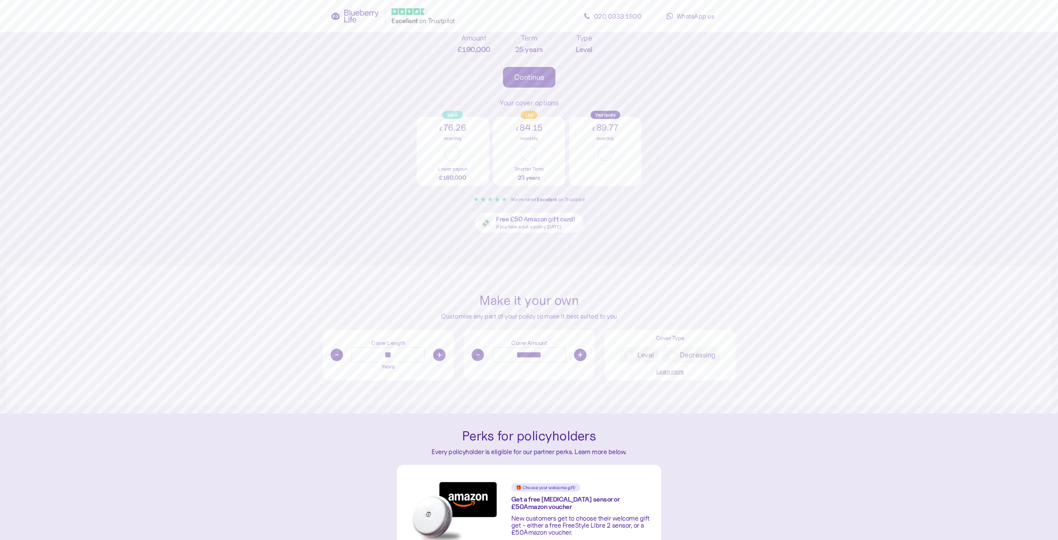
click at [483, 356] on button "-" at bounding box center [477, 355] width 12 height 12
drag, startPoint x: 511, startPoint y: 357, endPoint x: 588, endPoint y: 353, distance: 77.0
click at [566, 353] on input "*******" at bounding box center [529, 355] width 74 height 15
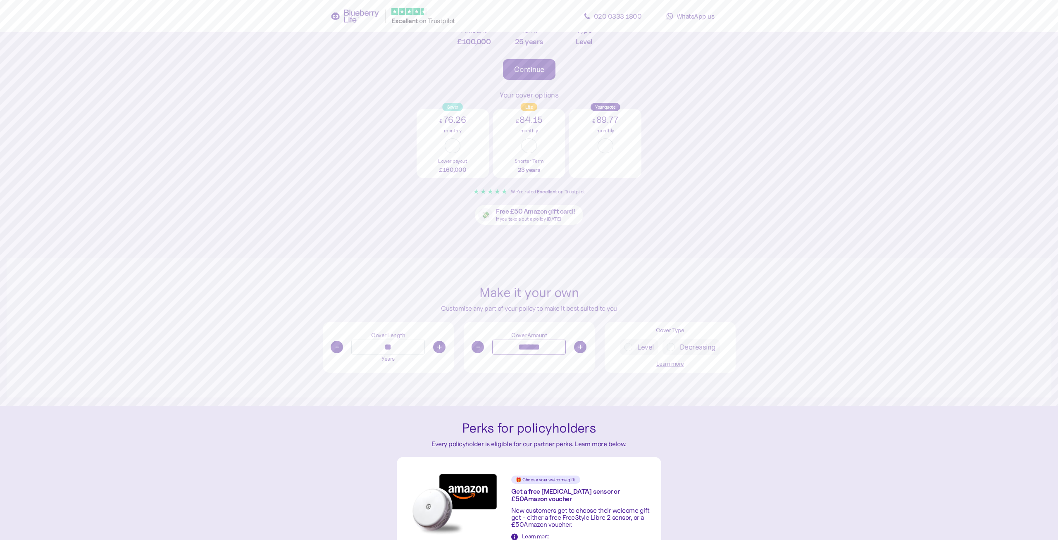
scroll to position [253, 0]
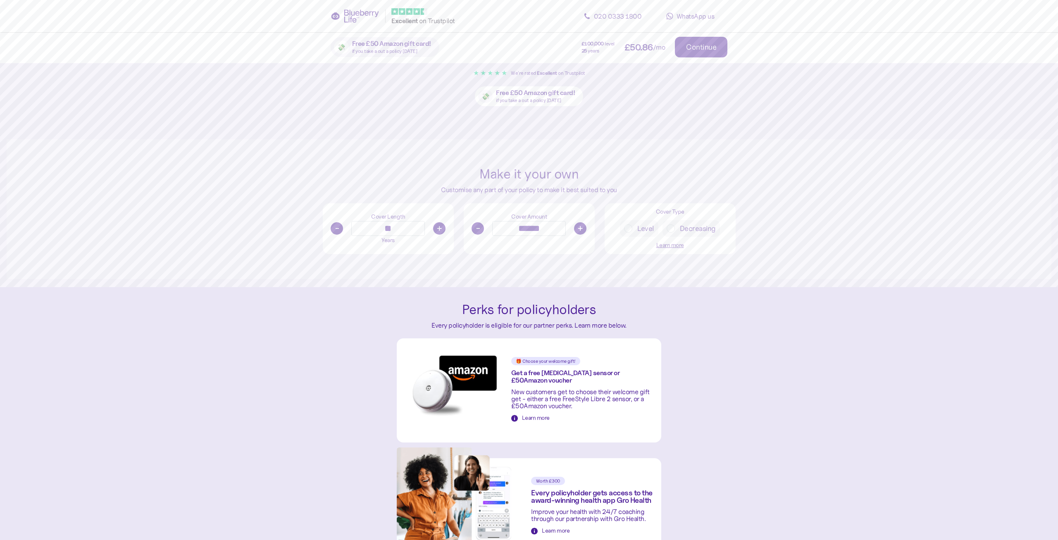
type input "*******"
click at [339, 229] on button "-" at bounding box center [337, 228] width 12 height 12
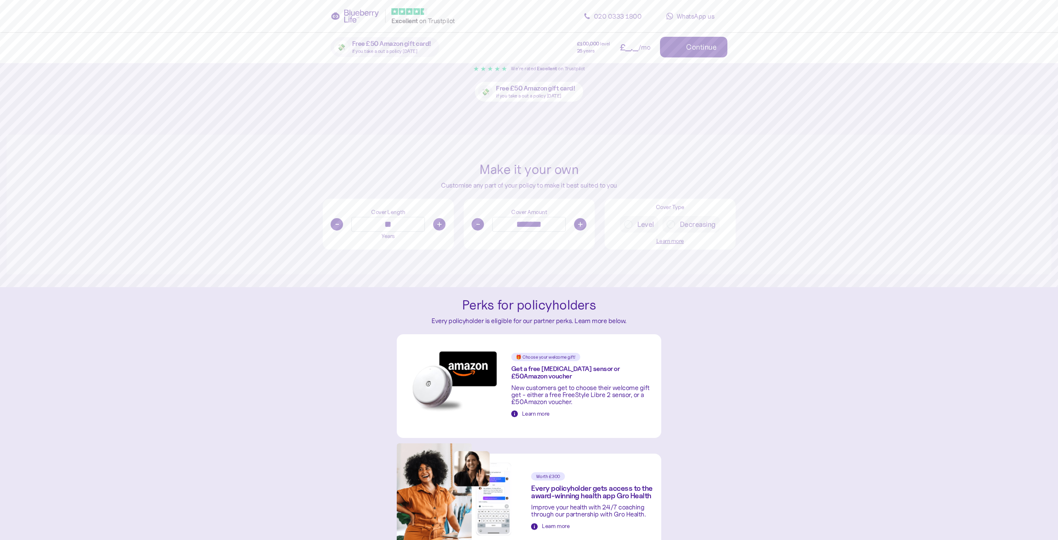
click at [339, 229] on button "-" at bounding box center [337, 224] width 12 height 12
type input "**"
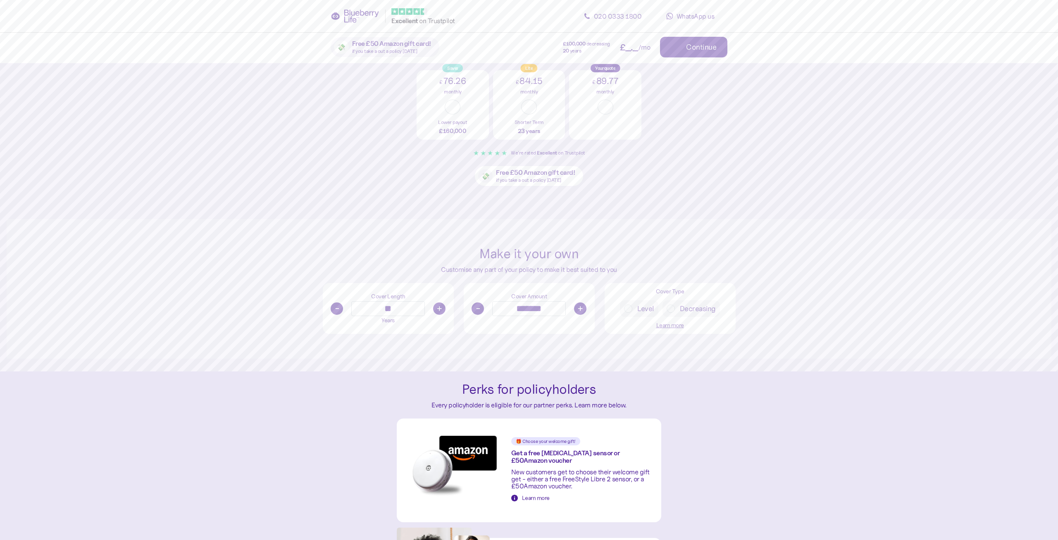
scroll to position [0, 0]
